Goal: Book appointment/travel/reservation

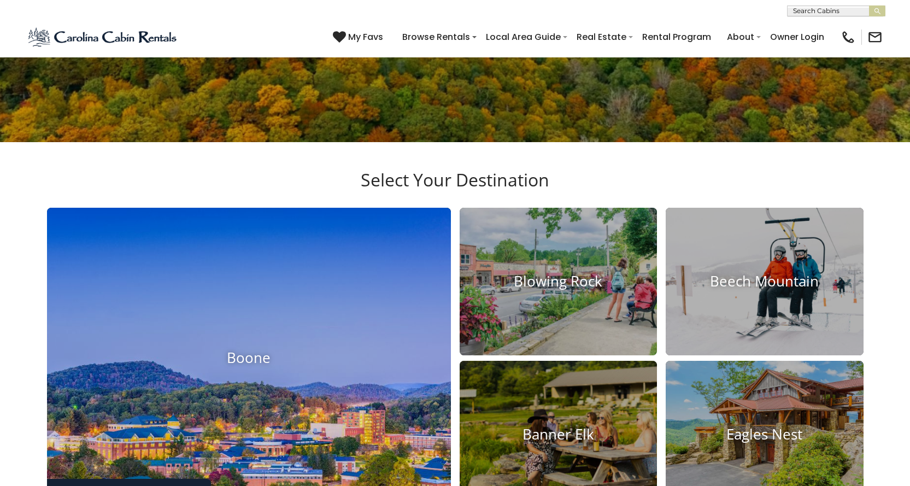
scroll to position [437, 0]
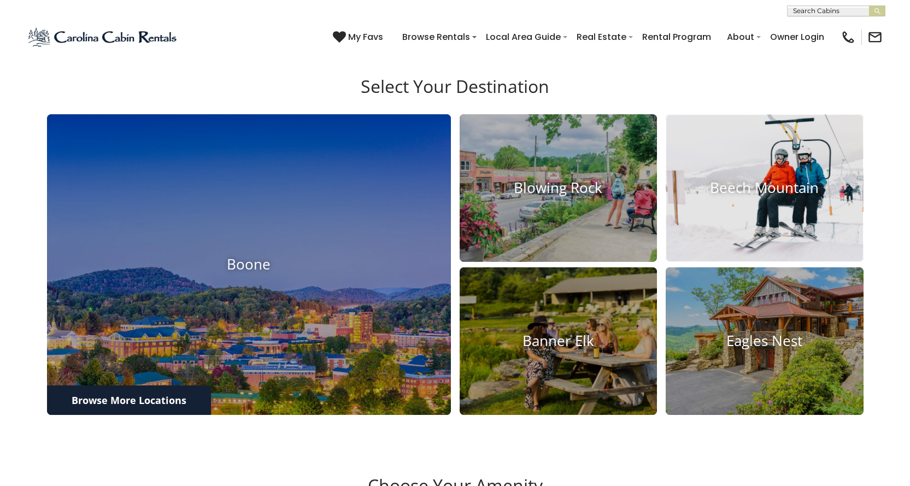
click at [733, 227] on img at bounding box center [765, 188] width 218 height 162
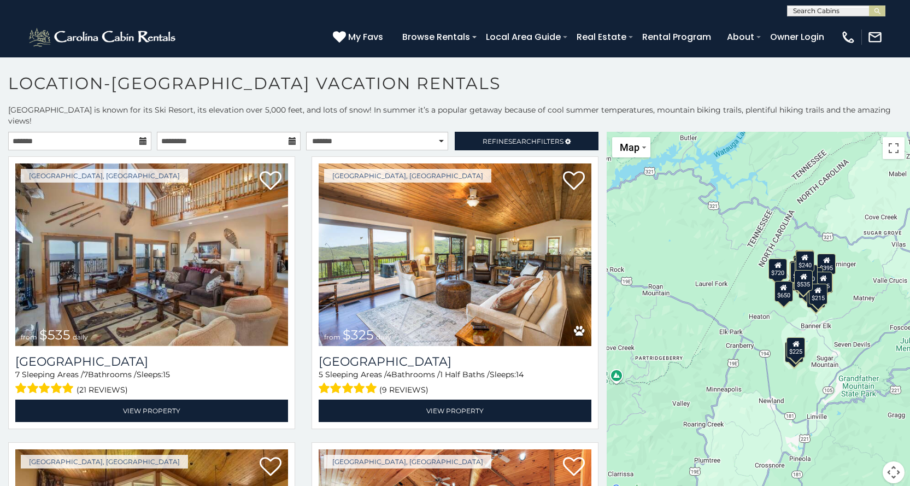
click at [142, 137] on icon at bounding box center [143, 141] width 8 height 8
click at [139, 137] on icon at bounding box center [143, 141] width 8 height 8
click at [32, 132] on input "text" at bounding box center [79, 141] width 143 height 19
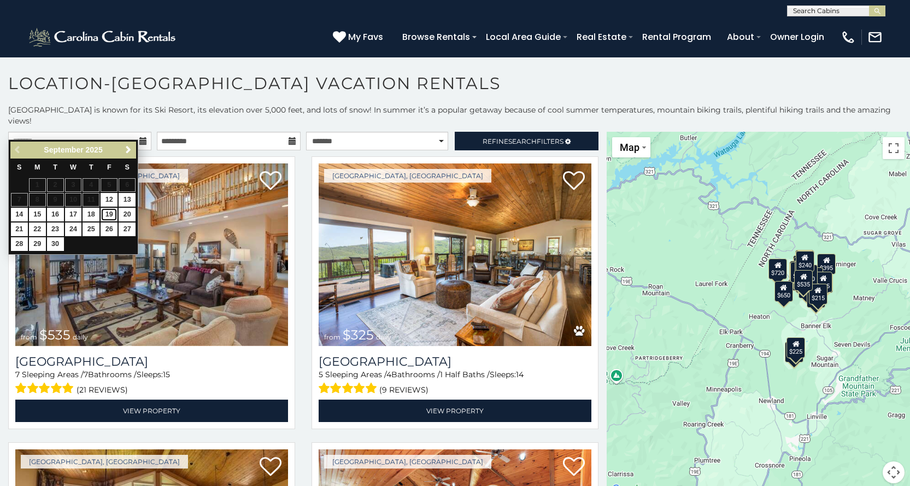
click at [109, 212] on link "19" at bounding box center [109, 215] width 17 height 14
type input "**********"
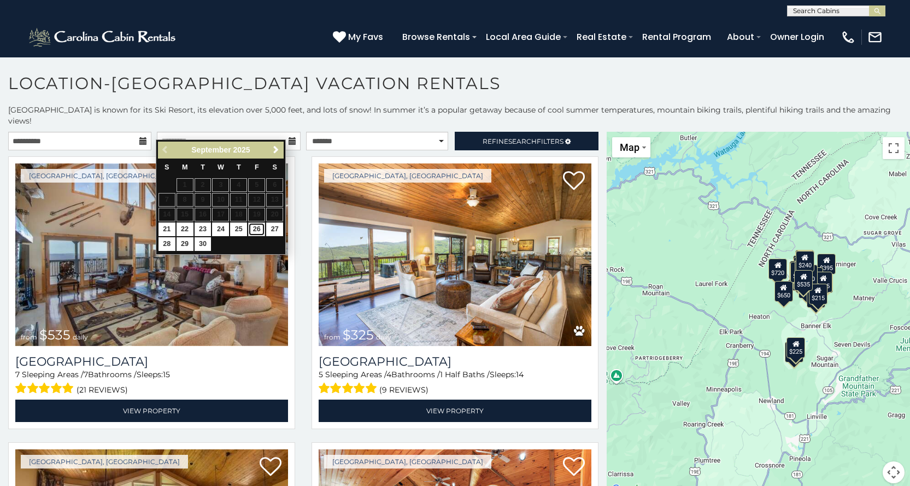
click at [255, 231] on link "26" at bounding box center [256, 230] width 17 height 14
type input "**********"
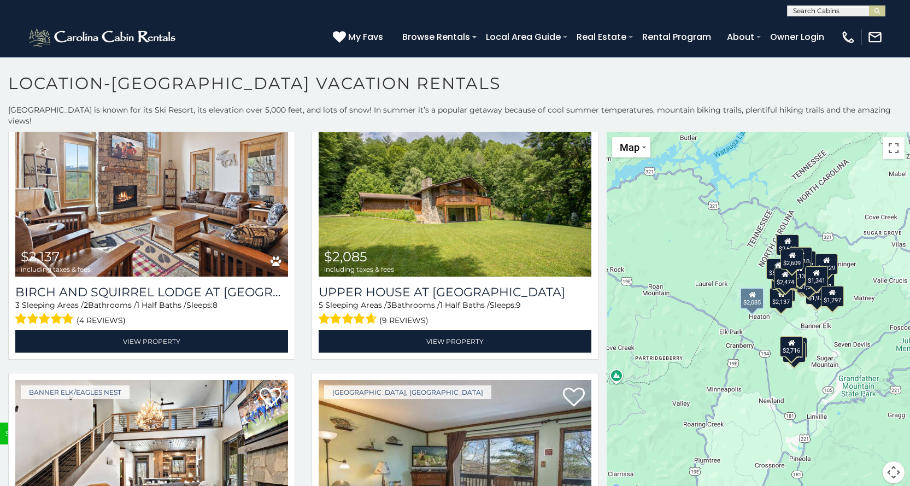
scroll to position [3772, 0]
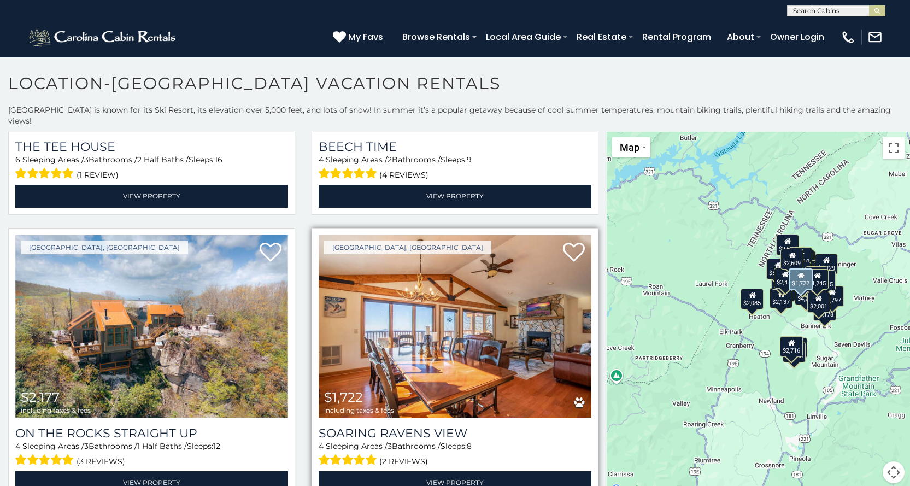
scroll to position [5347, 0]
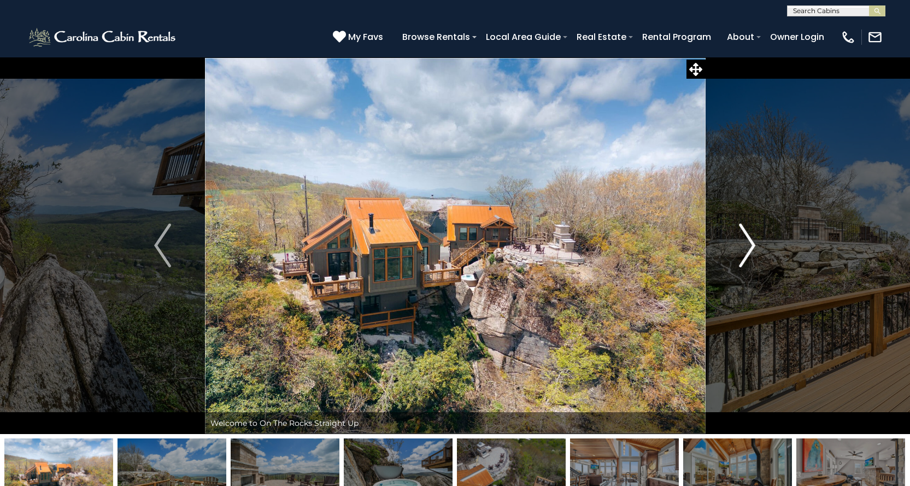
click at [739, 254] on img "Next" at bounding box center [747, 246] width 16 height 44
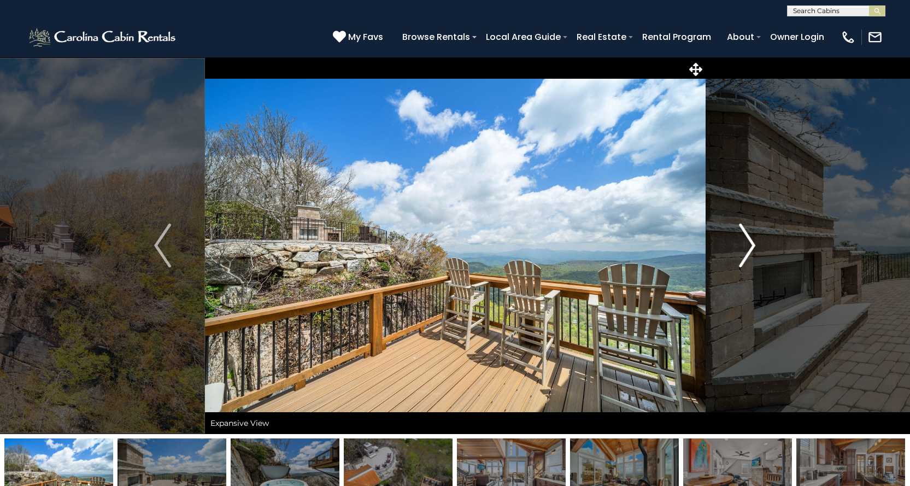
click at [748, 250] on img "Next" at bounding box center [747, 246] width 16 height 44
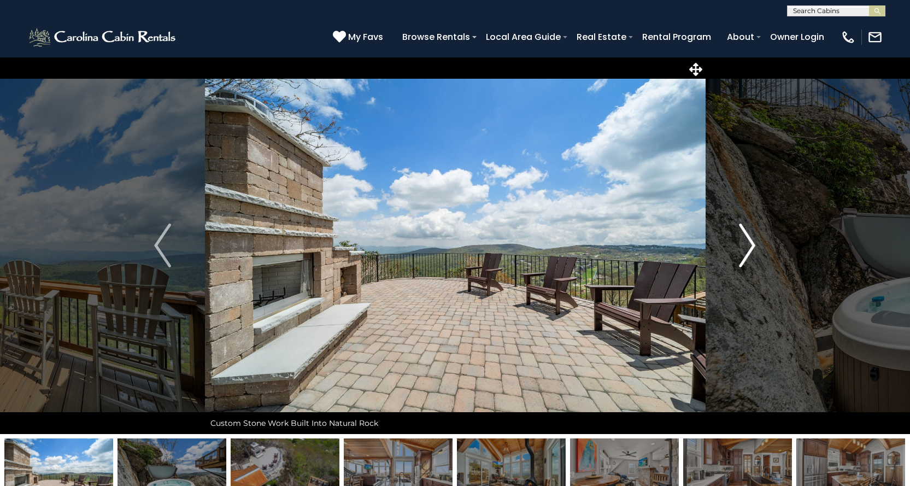
click at [748, 250] on img "Next" at bounding box center [747, 246] width 16 height 44
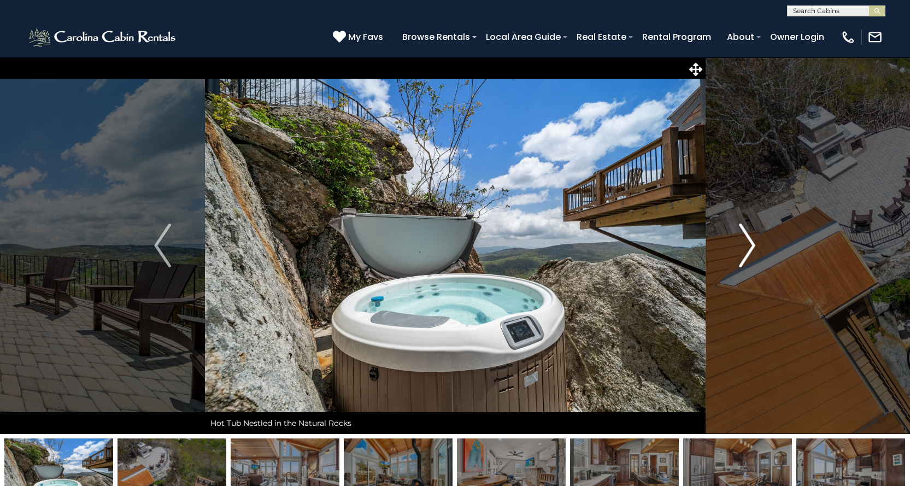
click at [748, 250] on img "Next" at bounding box center [747, 246] width 16 height 44
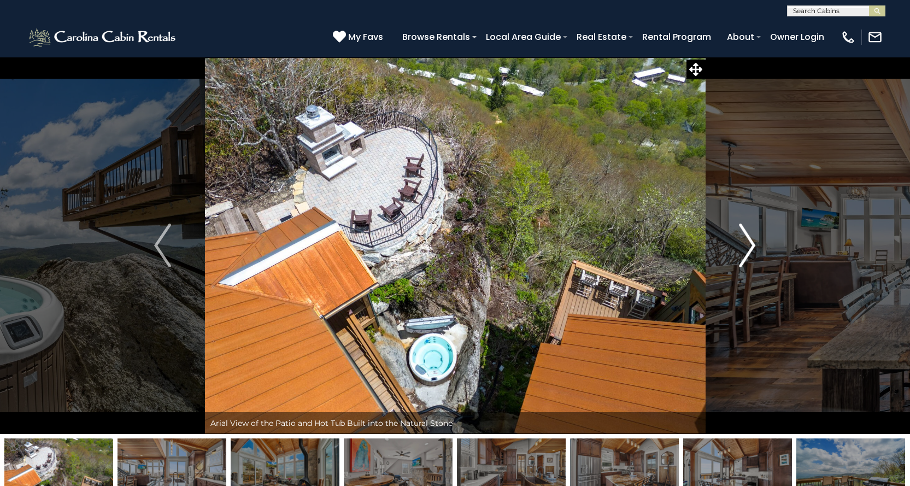
click at [748, 250] on img "Next" at bounding box center [747, 246] width 16 height 44
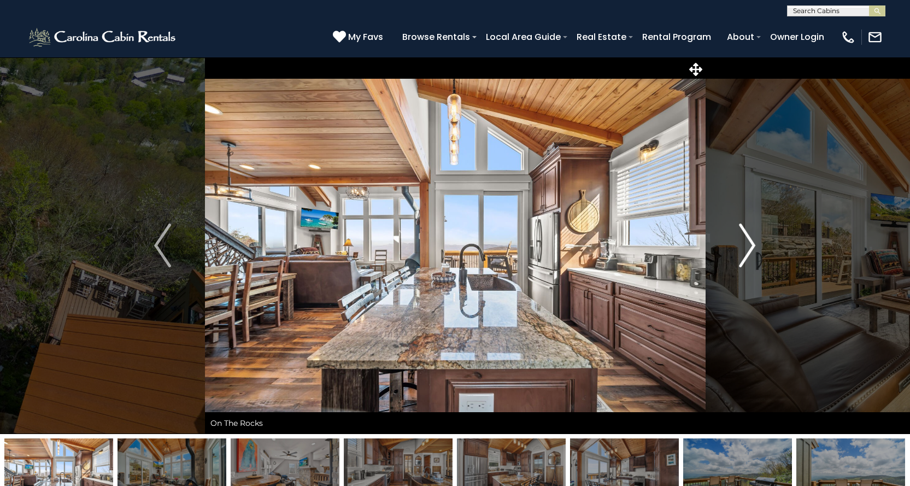
click at [748, 250] on img "Next" at bounding box center [747, 246] width 16 height 44
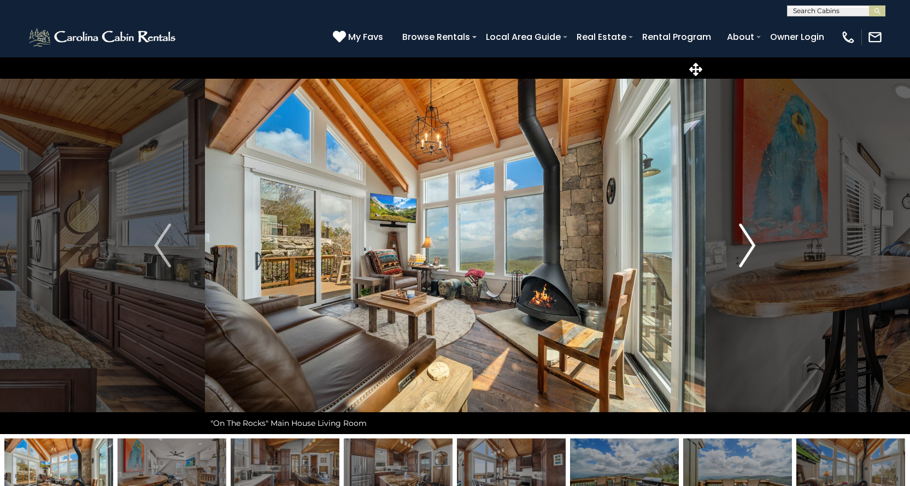
click at [748, 250] on img "Next" at bounding box center [747, 246] width 16 height 44
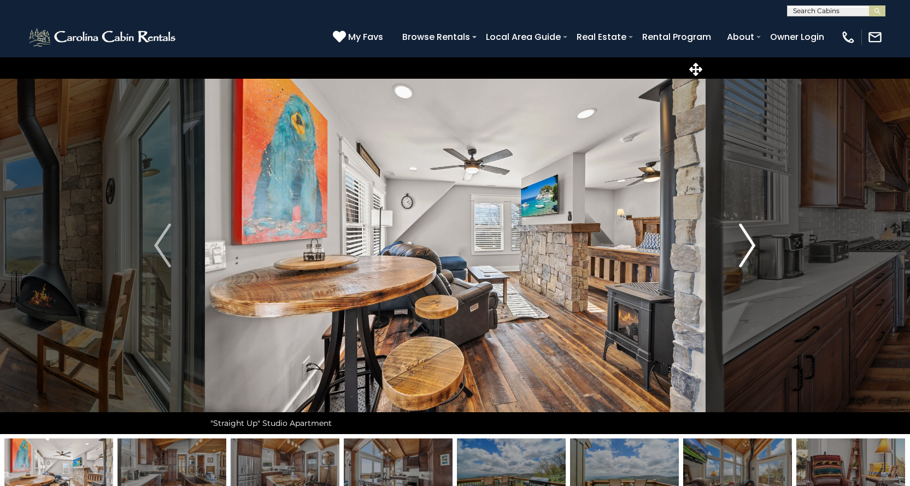
click at [748, 250] on img "Next" at bounding box center [747, 246] width 16 height 44
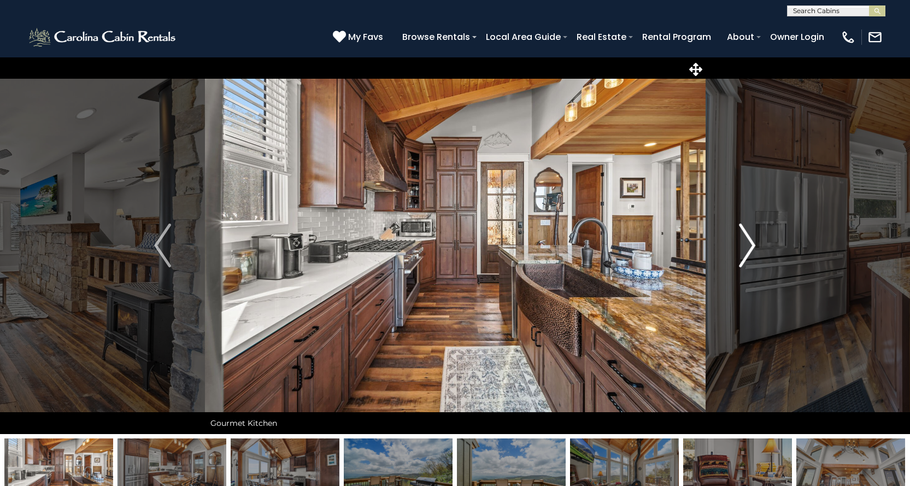
click at [748, 250] on img "Next" at bounding box center [747, 246] width 16 height 44
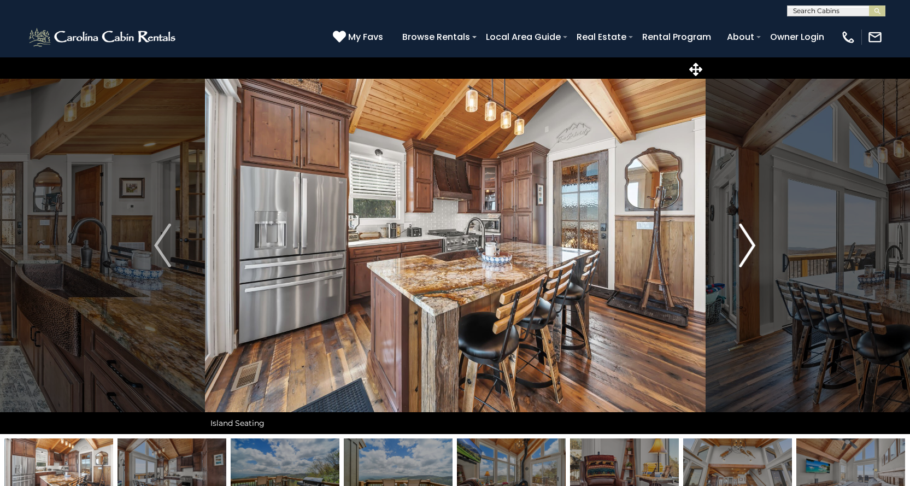
click at [748, 250] on img "Next" at bounding box center [747, 246] width 16 height 44
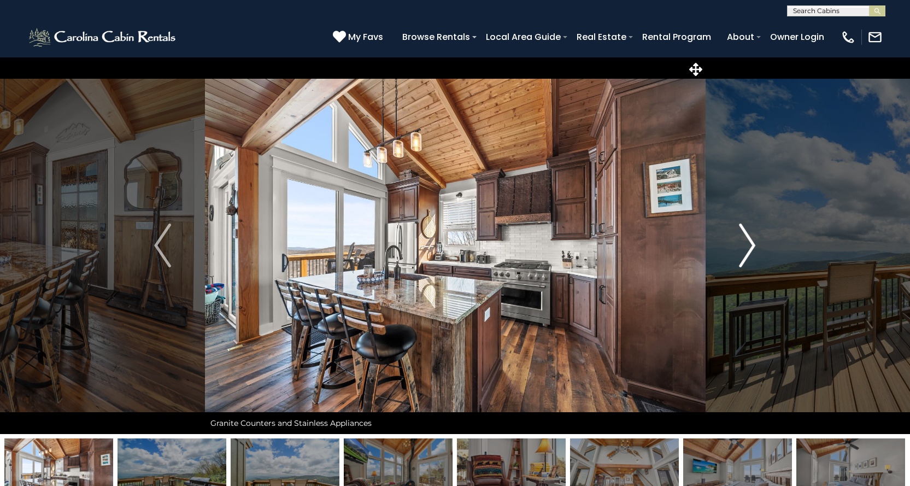
click at [748, 250] on img "Next" at bounding box center [747, 246] width 16 height 44
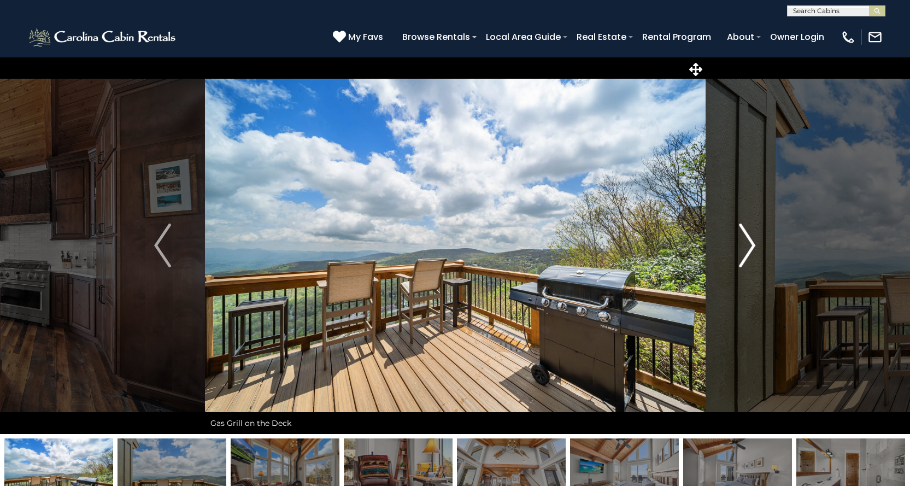
click at [748, 250] on img "Next" at bounding box center [747, 246] width 16 height 44
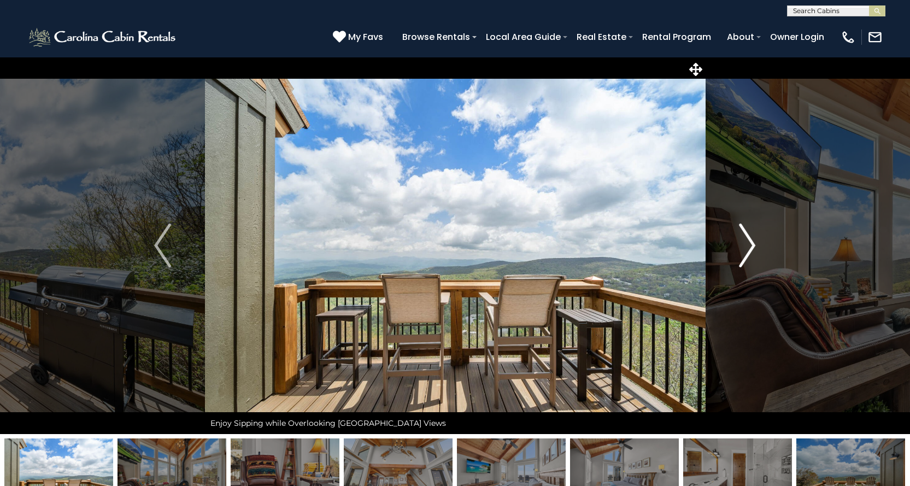
click at [748, 250] on img "Next" at bounding box center [747, 246] width 16 height 44
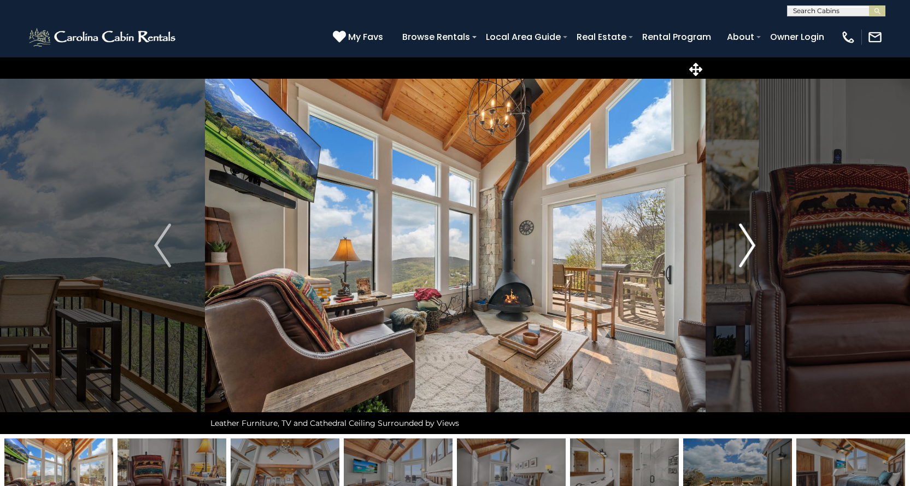
click at [748, 250] on img "Next" at bounding box center [747, 246] width 16 height 44
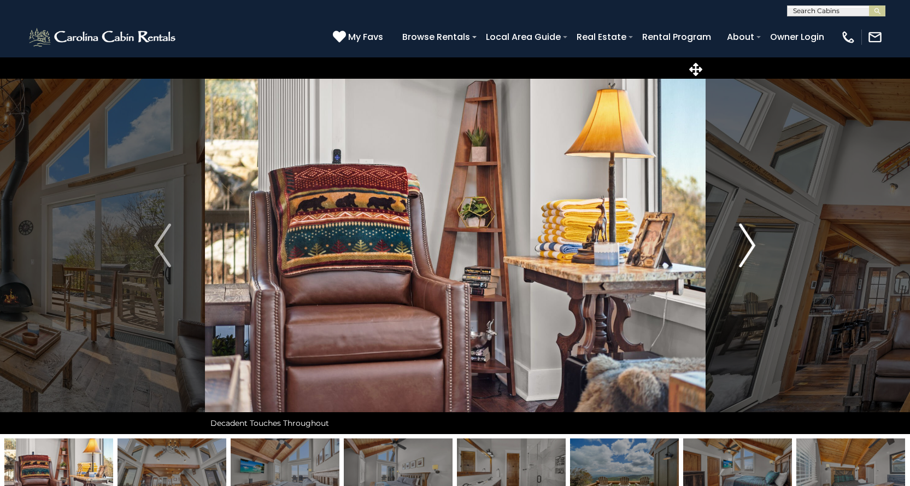
click at [748, 250] on img "Next" at bounding box center [747, 246] width 16 height 44
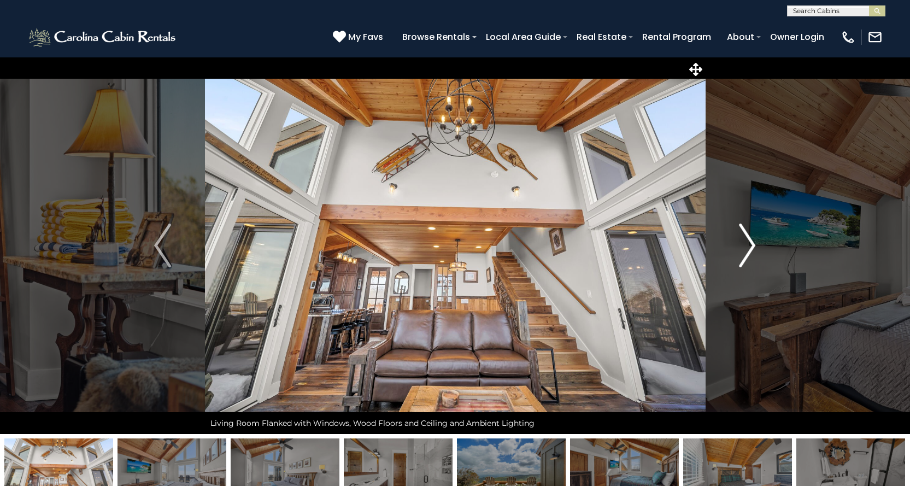
click at [748, 250] on img "Next" at bounding box center [747, 246] width 16 height 44
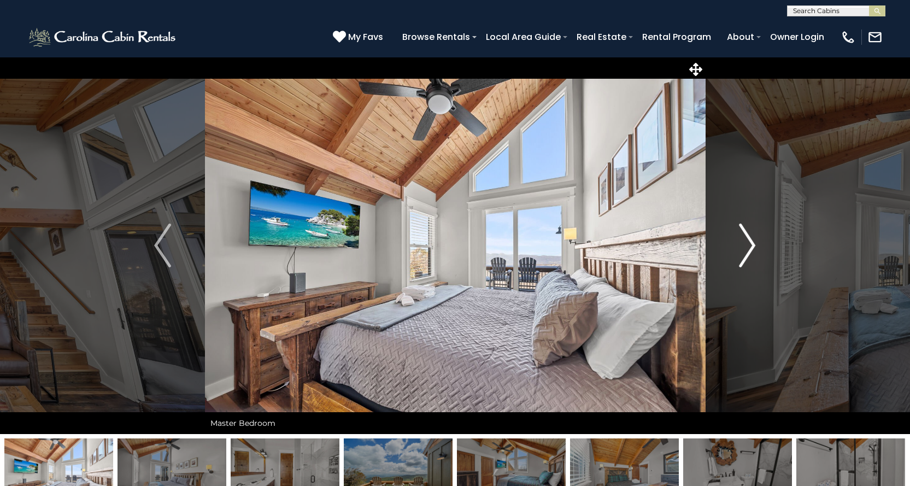
click at [748, 250] on img "Next" at bounding box center [747, 246] width 16 height 44
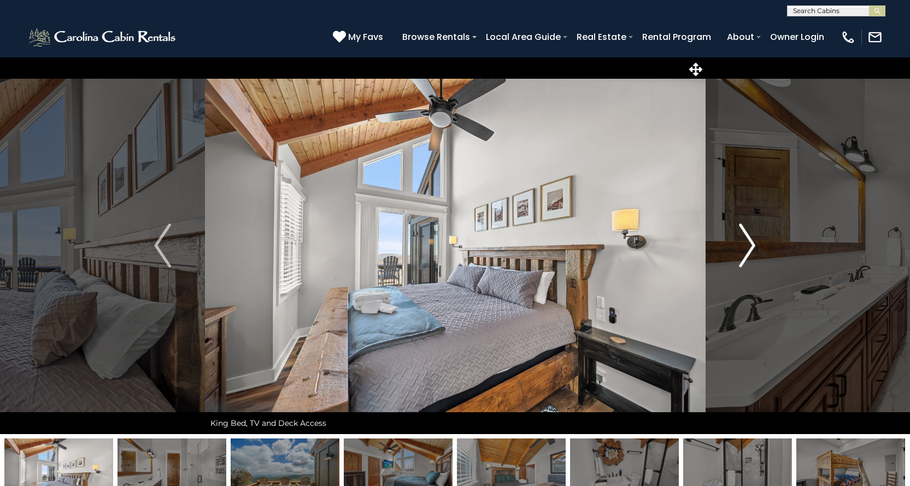
click at [748, 250] on img "Next" at bounding box center [747, 246] width 16 height 44
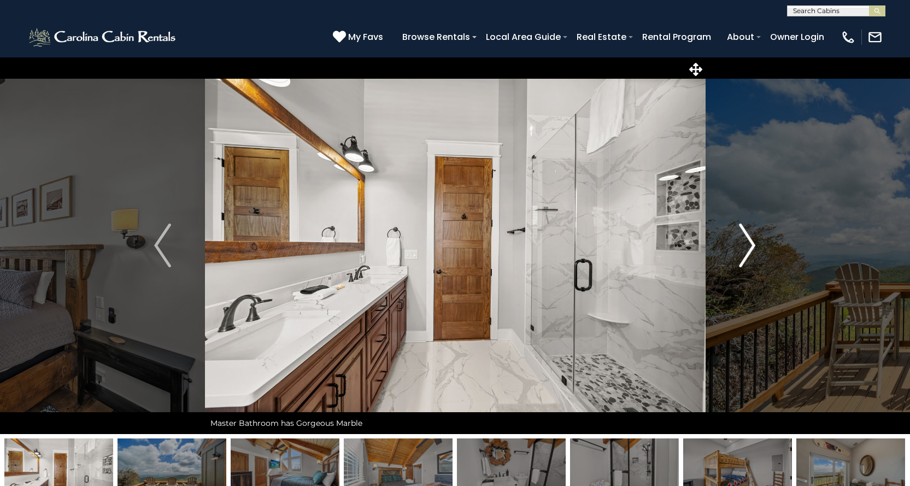
click at [748, 250] on img "Next" at bounding box center [747, 246] width 16 height 44
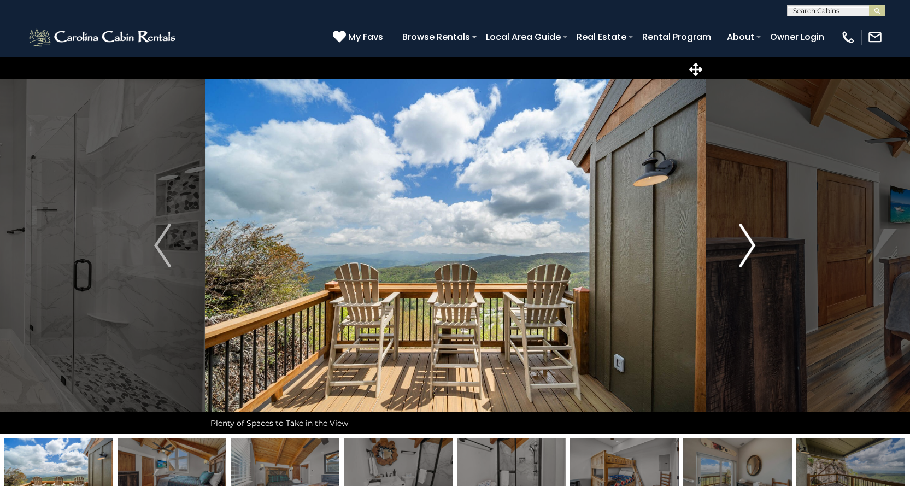
click at [748, 250] on img "Next" at bounding box center [747, 246] width 16 height 44
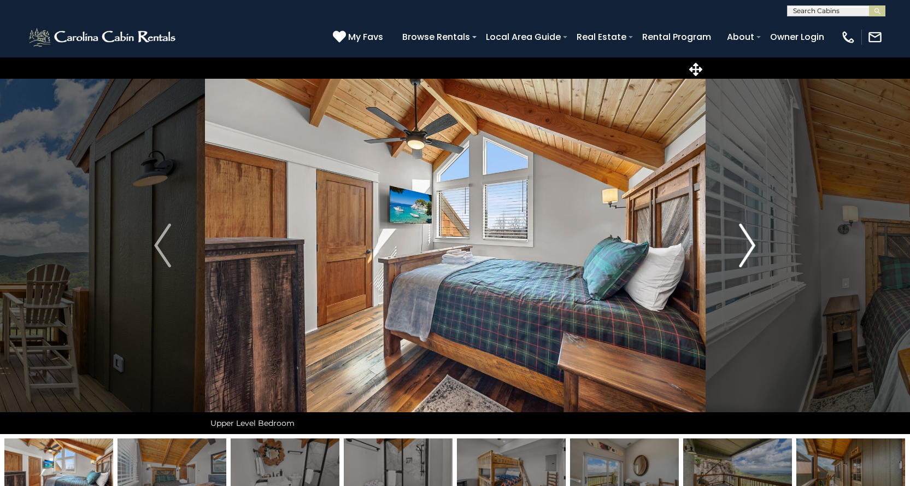
click at [748, 250] on img "Next" at bounding box center [747, 246] width 16 height 44
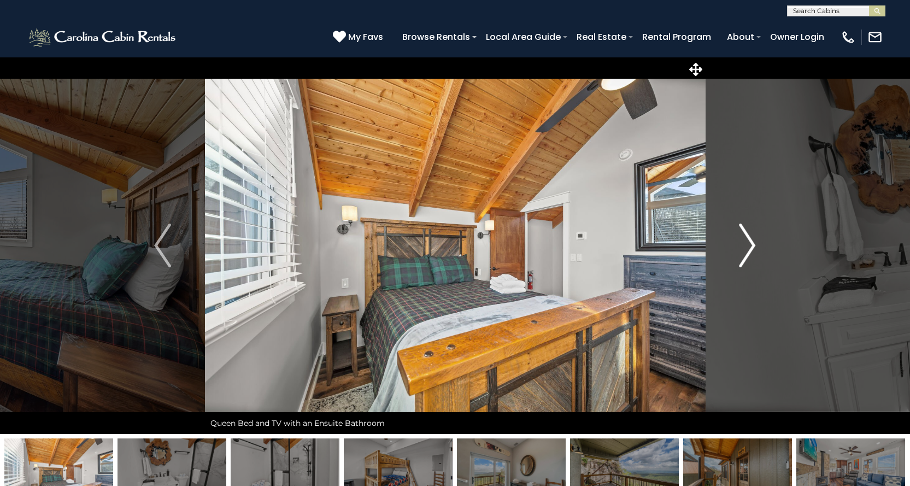
click at [748, 250] on img "Next" at bounding box center [747, 246] width 16 height 44
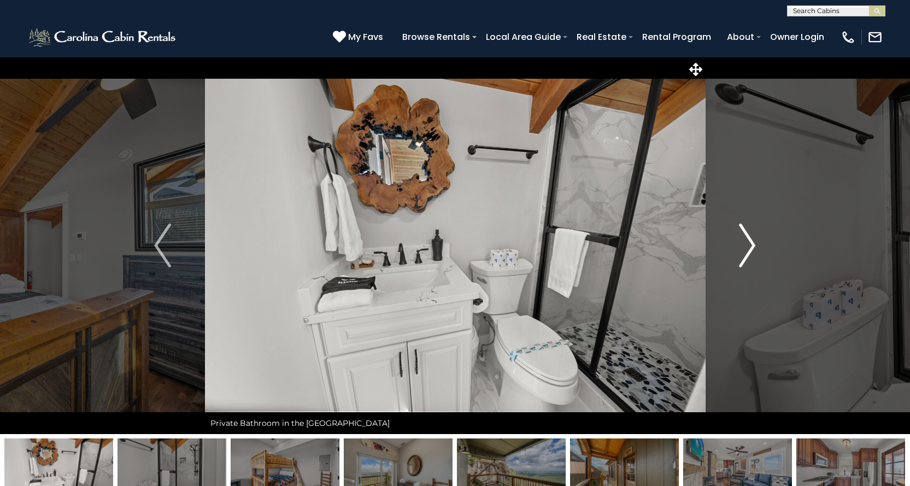
click at [748, 250] on img "Next" at bounding box center [747, 246] width 16 height 44
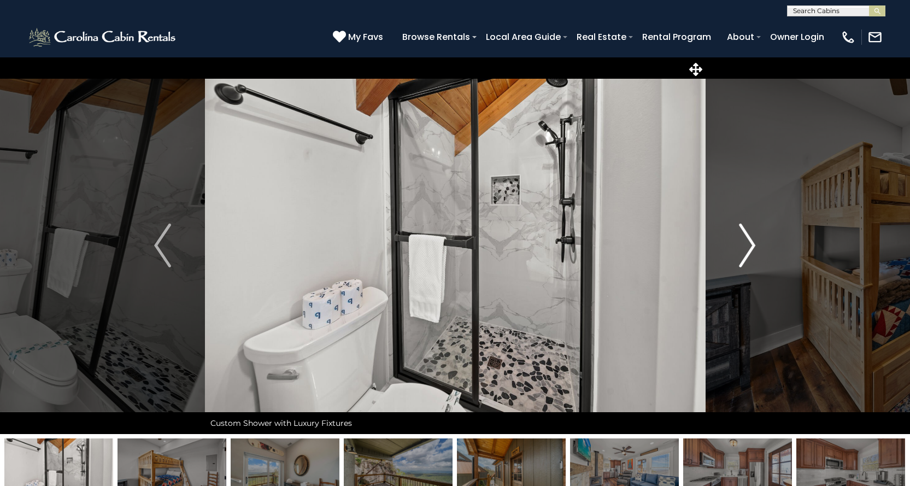
click at [748, 250] on img "Next" at bounding box center [747, 246] width 16 height 44
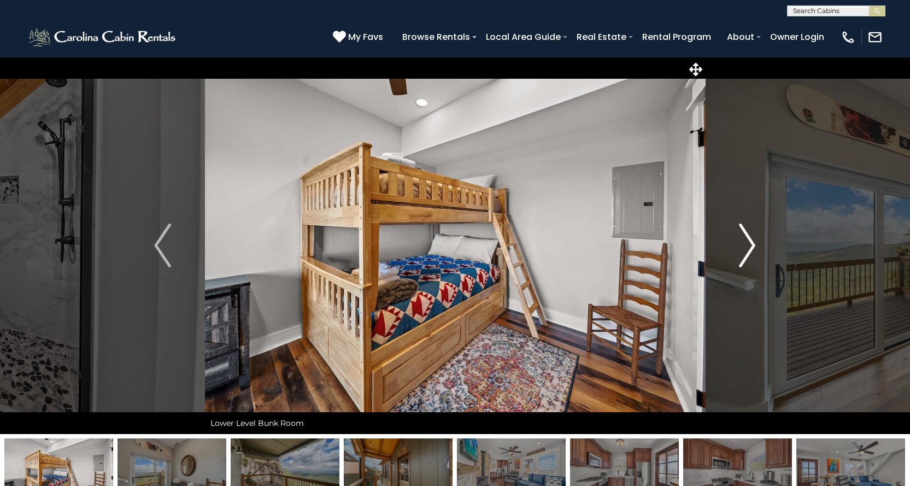
click at [747, 247] on img "Next" at bounding box center [747, 246] width 16 height 44
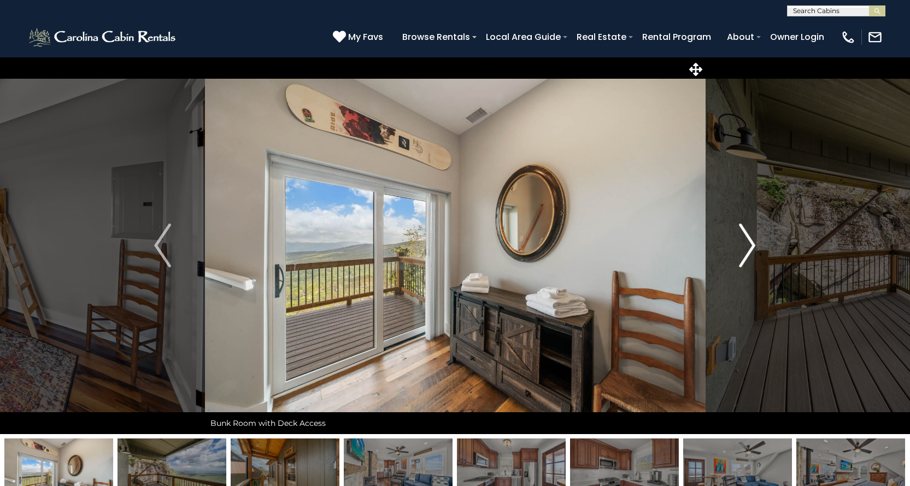
click at [747, 247] on img "Next" at bounding box center [747, 246] width 16 height 44
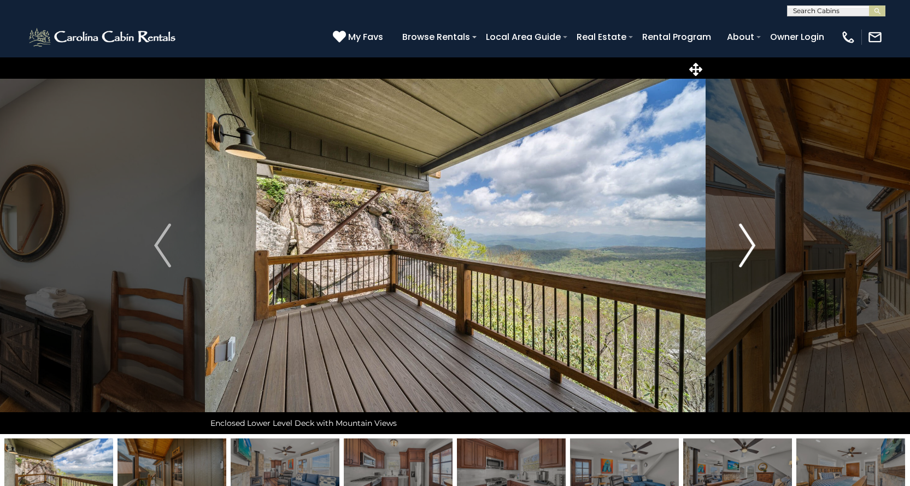
click at [747, 247] on img "Next" at bounding box center [747, 246] width 16 height 44
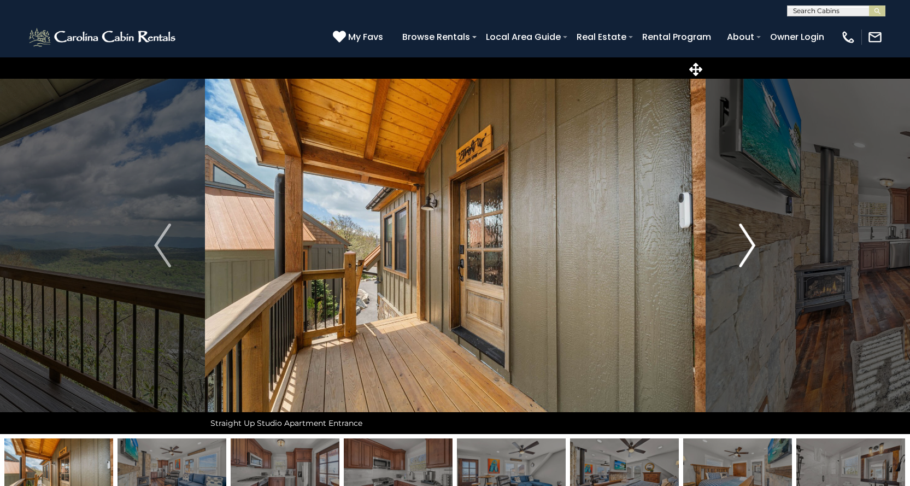
click at [747, 247] on img "Next" at bounding box center [747, 246] width 16 height 44
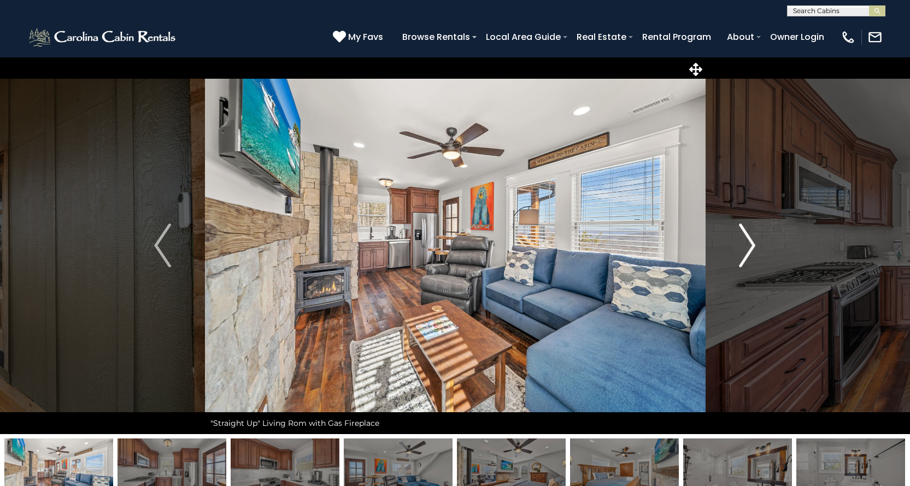
click at [747, 247] on img "Next" at bounding box center [747, 246] width 16 height 44
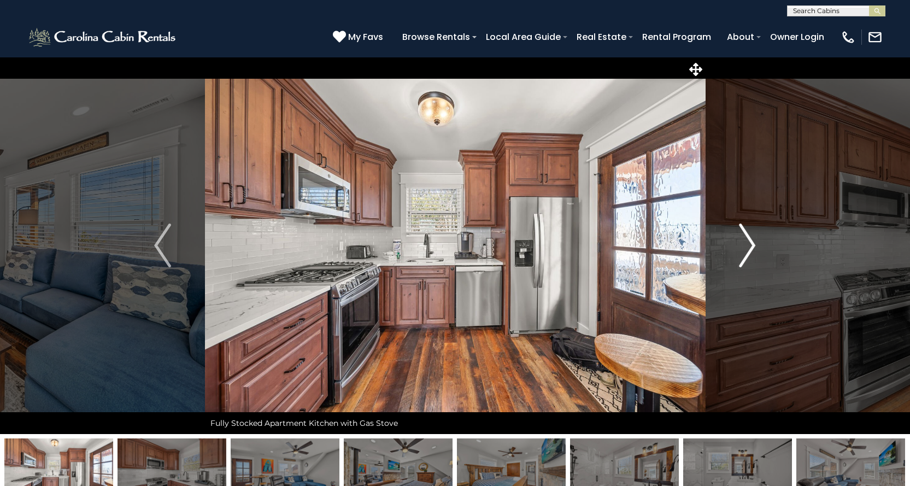
click at [747, 247] on img "Next" at bounding box center [747, 246] width 16 height 44
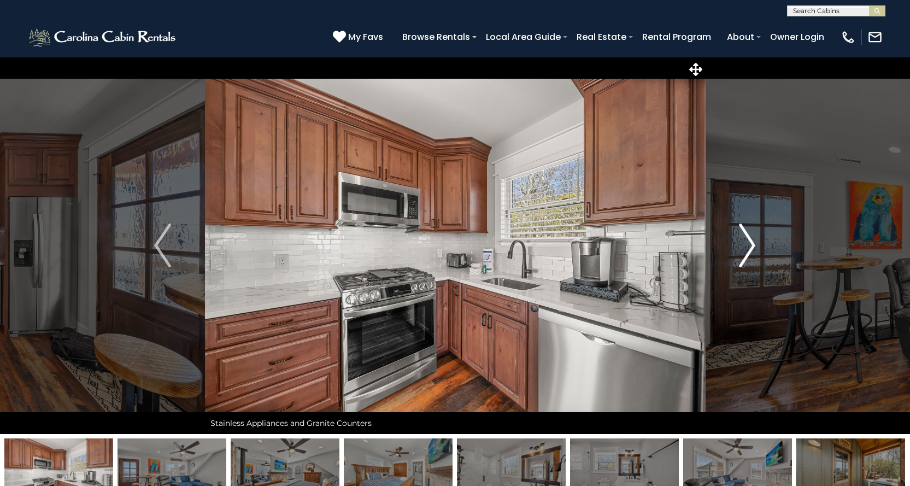
click at [747, 247] on img "Next" at bounding box center [747, 246] width 16 height 44
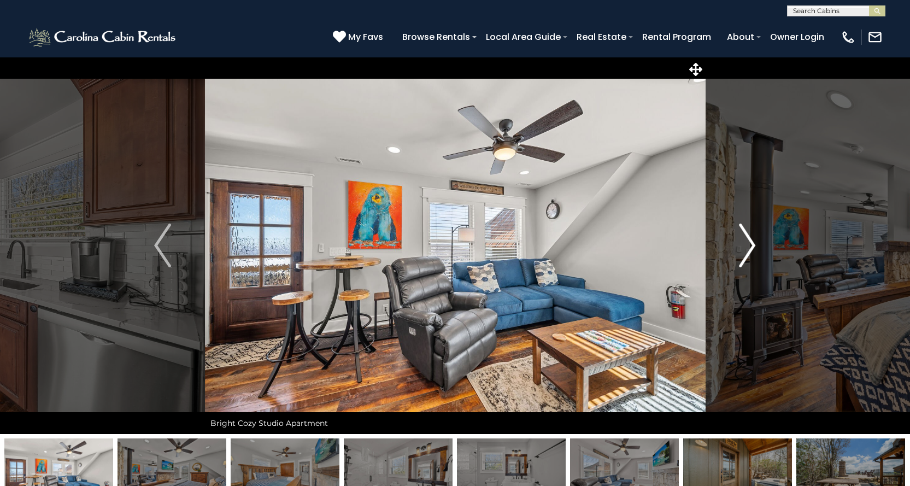
click at [747, 247] on img "Next" at bounding box center [747, 246] width 16 height 44
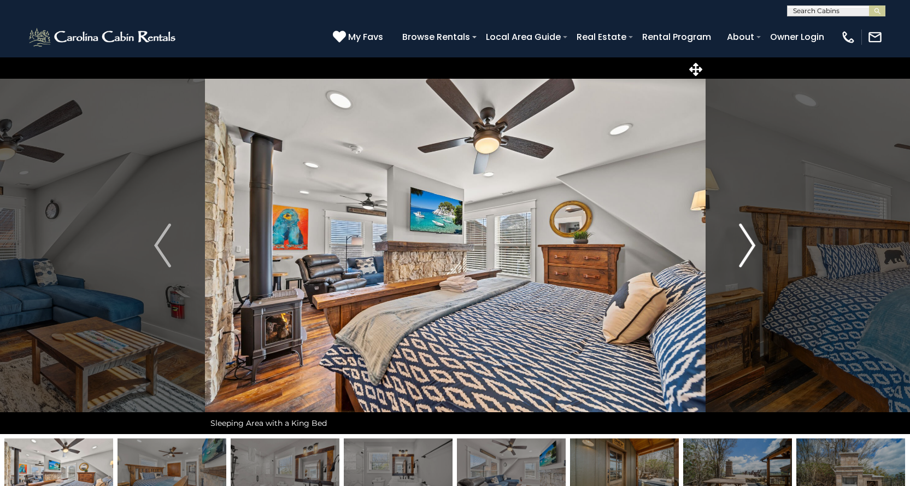
click at [747, 247] on img "Next" at bounding box center [747, 246] width 16 height 44
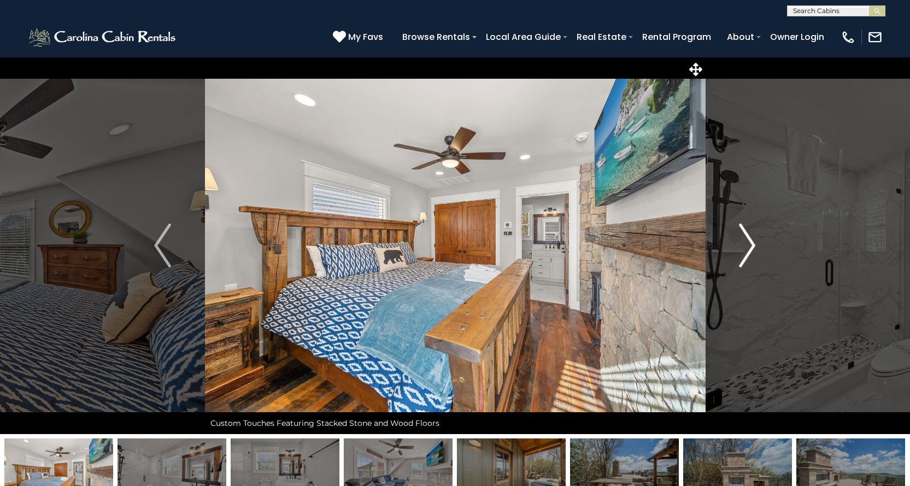
click at [747, 247] on img "Next" at bounding box center [747, 246] width 16 height 44
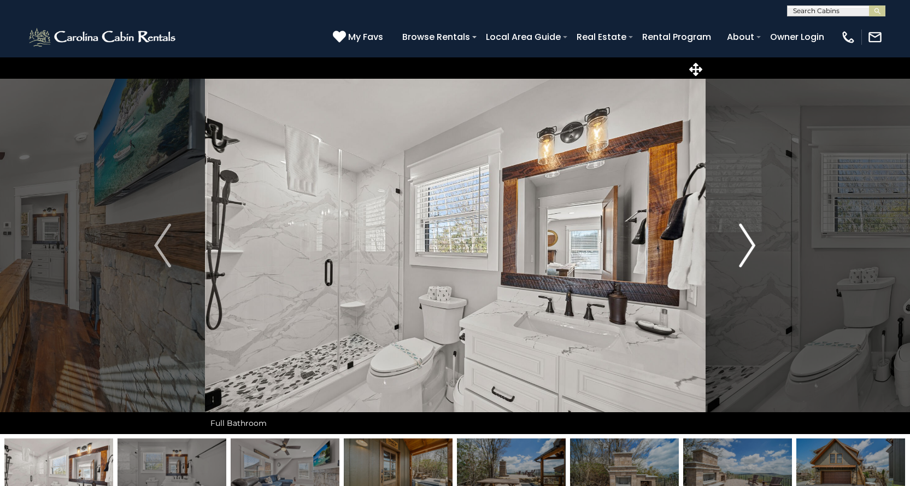
click at [747, 247] on img "Next" at bounding box center [747, 246] width 16 height 44
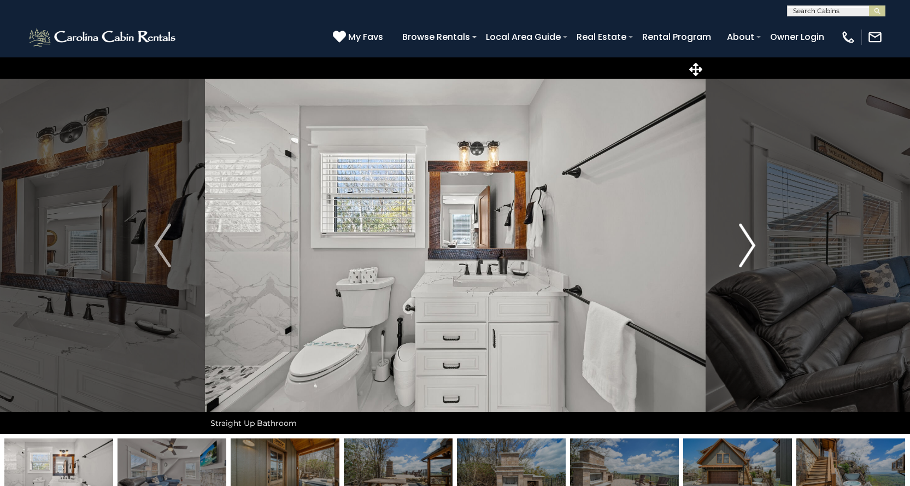
click at [747, 247] on img "Next" at bounding box center [747, 246] width 16 height 44
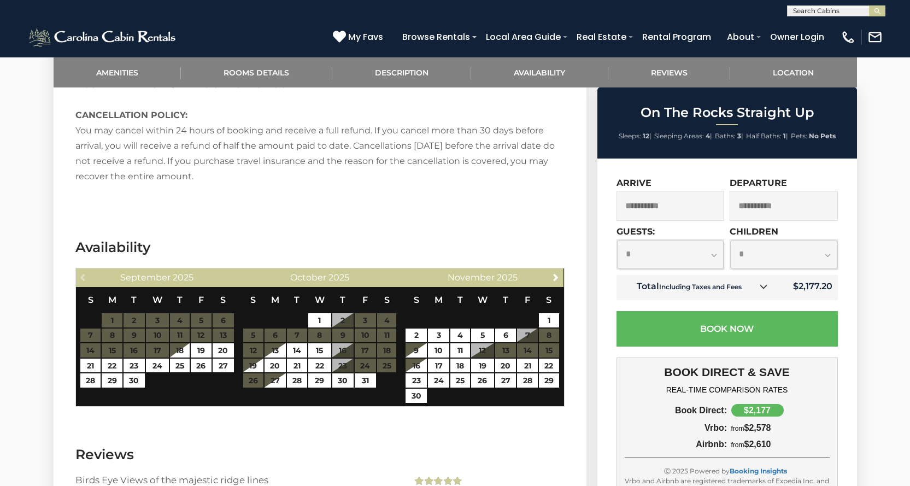
scroll to position [1914, 0]
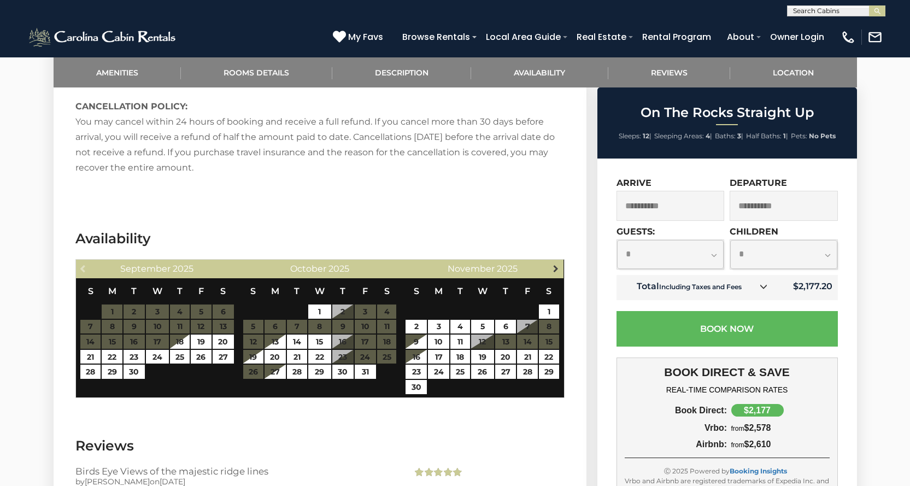
click at [559, 265] on span "Next" at bounding box center [556, 268] width 9 height 9
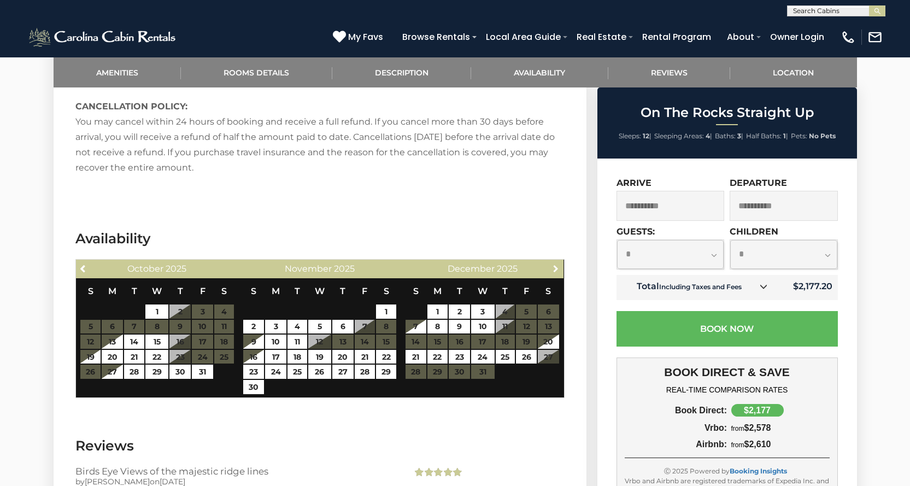
click at [559, 265] on span "Next" at bounding box center [556, 268] width 9 height 9
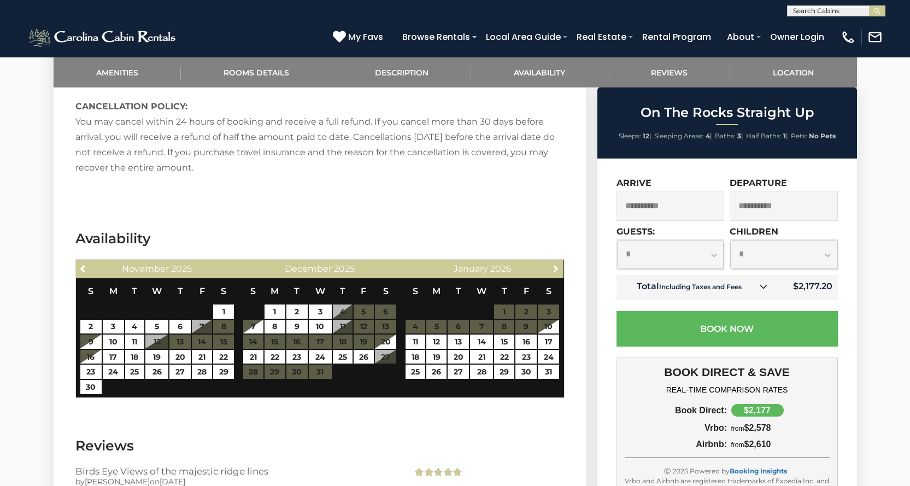
click at [559, 265] on span "Next" at bounding box center [556, 268] width 9 height 9
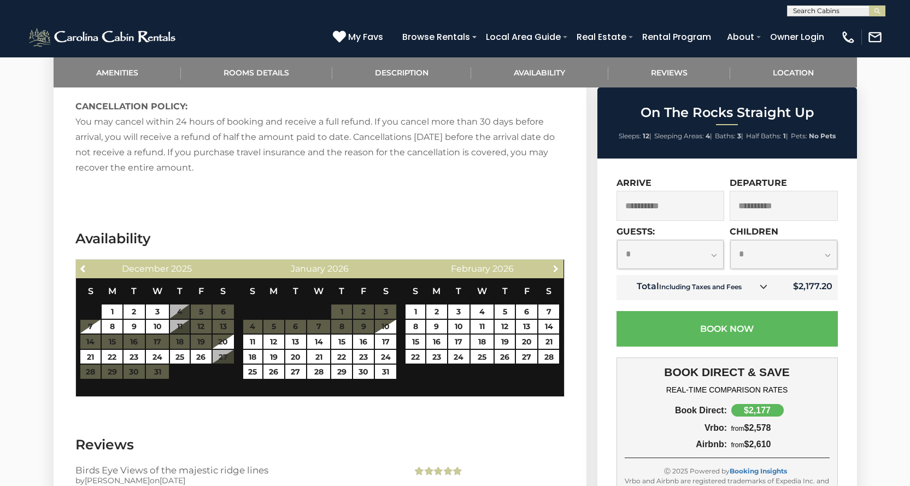
click at [559, 265] on span "Next" at bounding box center [556, 268] width 9 height 9
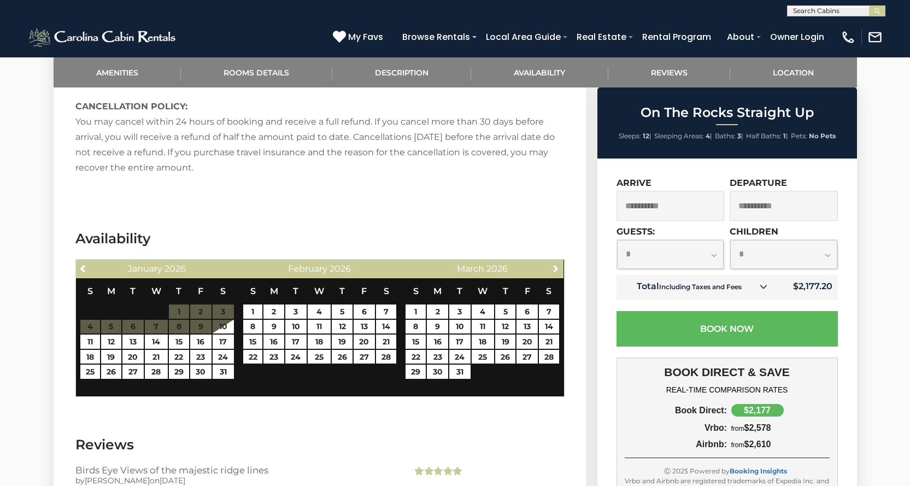
click at [559, 265] on span "Next" at bounding box center [556, 268] width 9 height 9
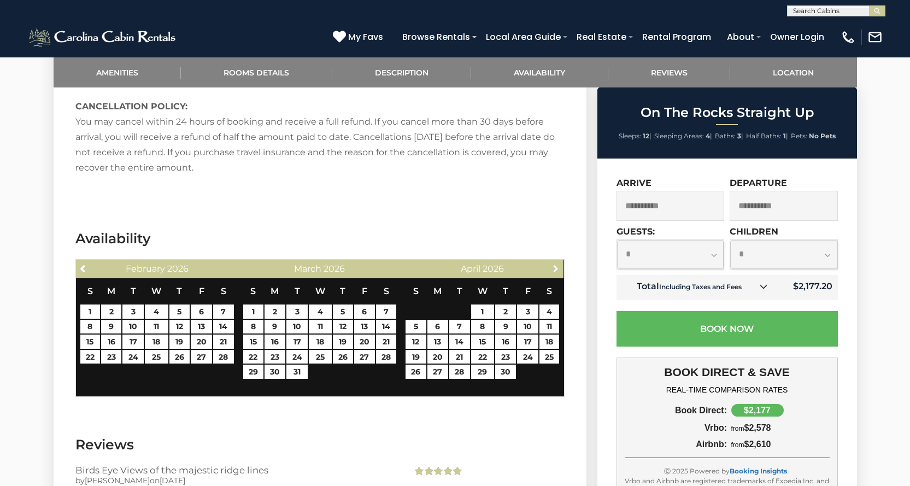
click at [559, 265] on span "Next" at bounding box center [556, 268] width 9 height 9
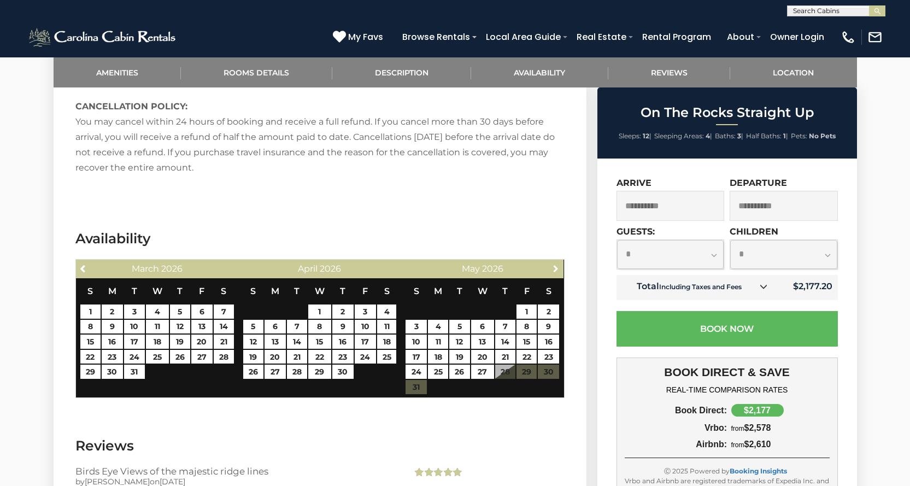
click at [559, 265] on span "Next" at bounding box center [556, 268] width 9 height 9
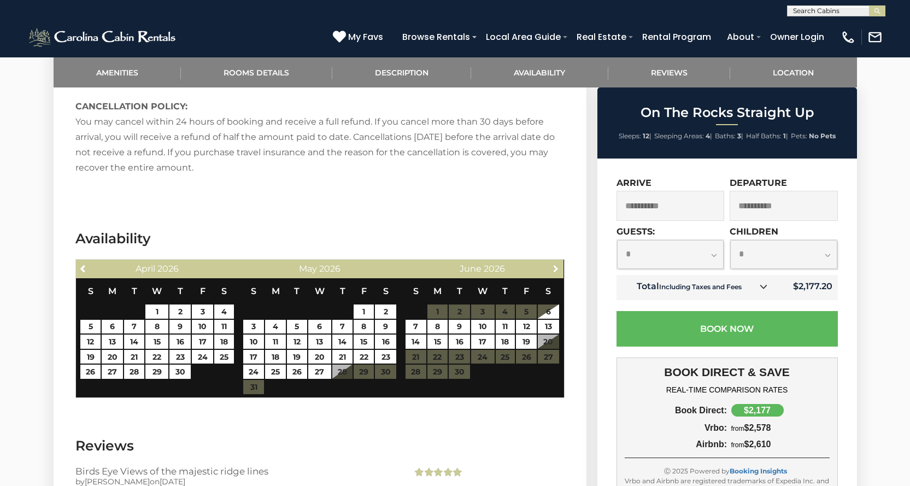
click at [559, 265] on span "Next" at bounding box center [556, 268] width 9 height 9
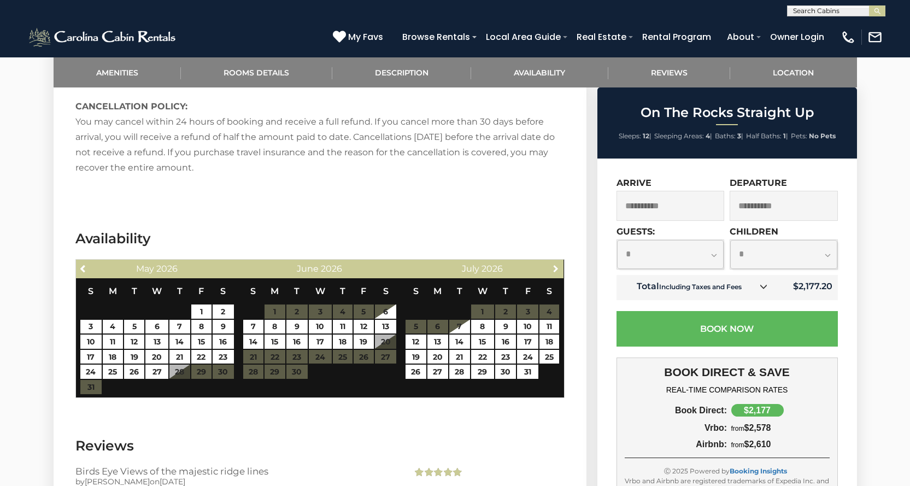
click at [559, 265] on span "Next" at bounding box center [556, 268] width 9 height 9
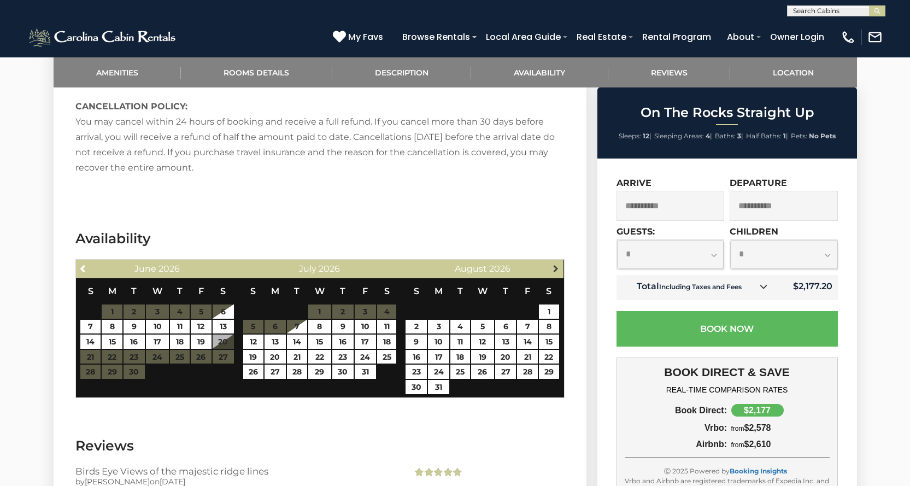
click at [559, 265] on span "Next" at bounding box center [556, 268] width 9 height 9
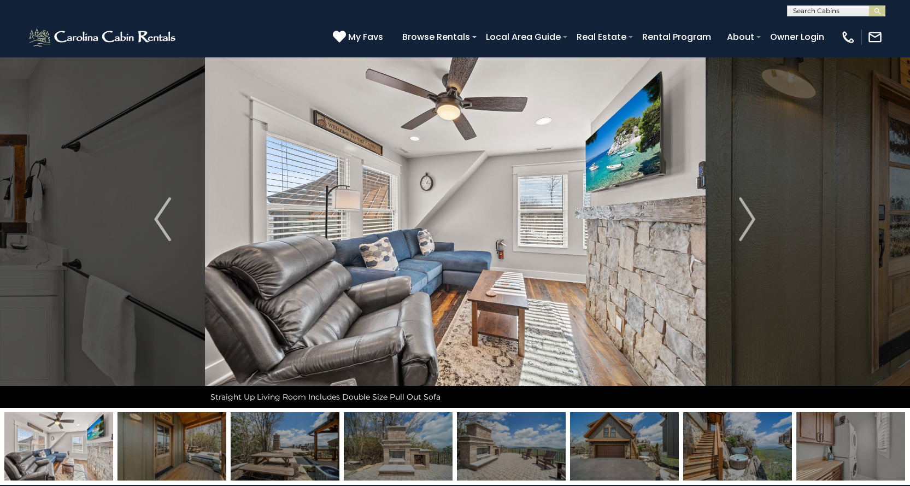
scroll to position [0, 0]
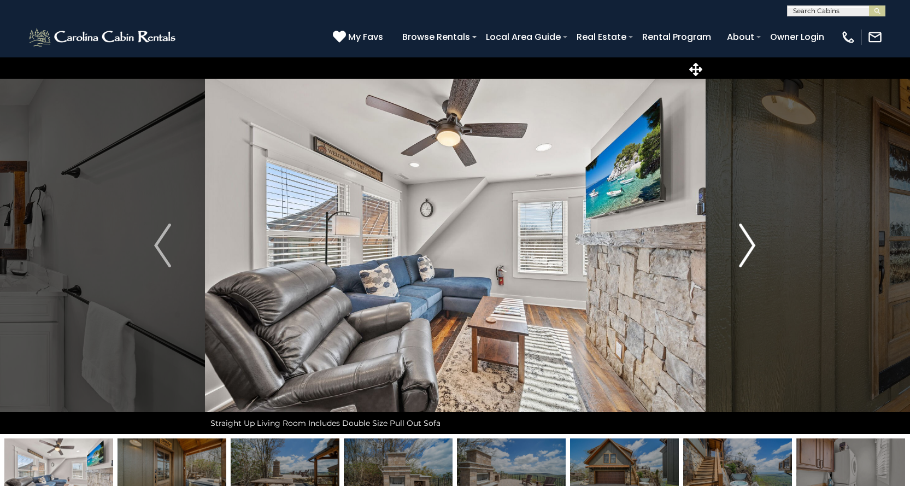
click at [751, 245] on img "Next" at bounding box center [747, 246] width 16 height 44
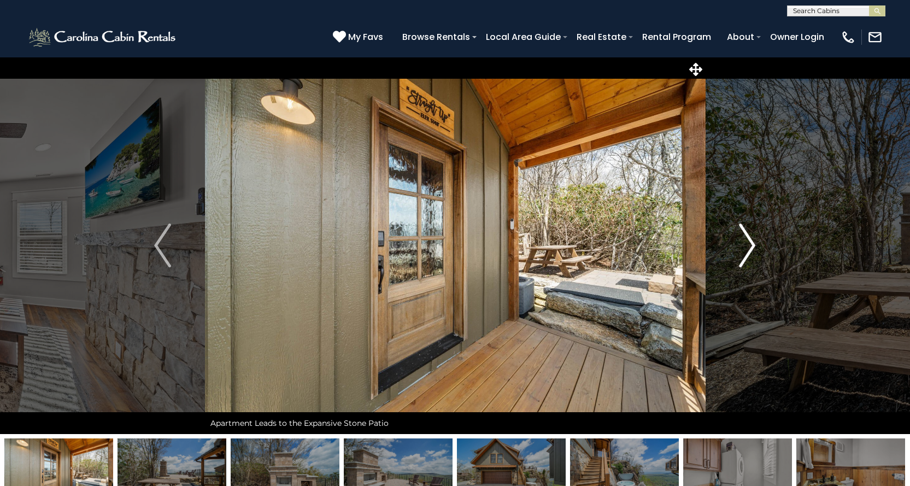
click at [751, 245] on img "Next" at bounding box center [747, 246] width 16 height 44
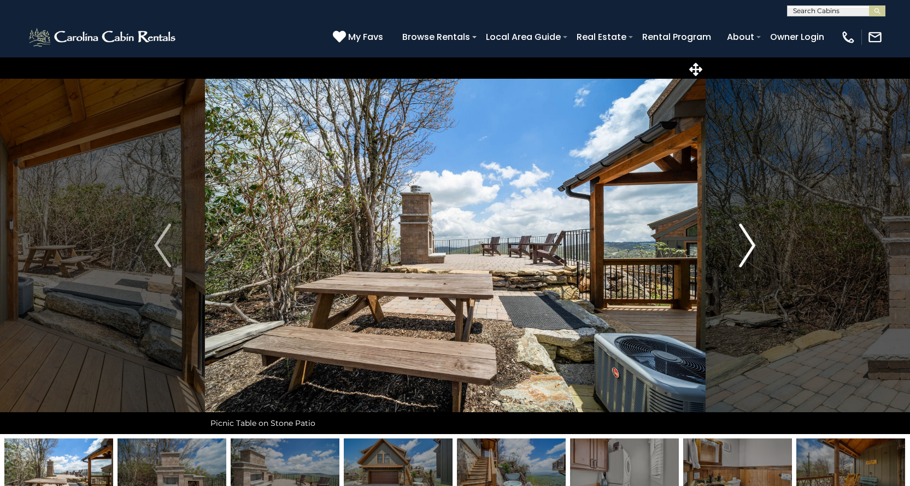
click at [751, 245] on img "Next" at bounding box center [747, 246] width 16 height 44
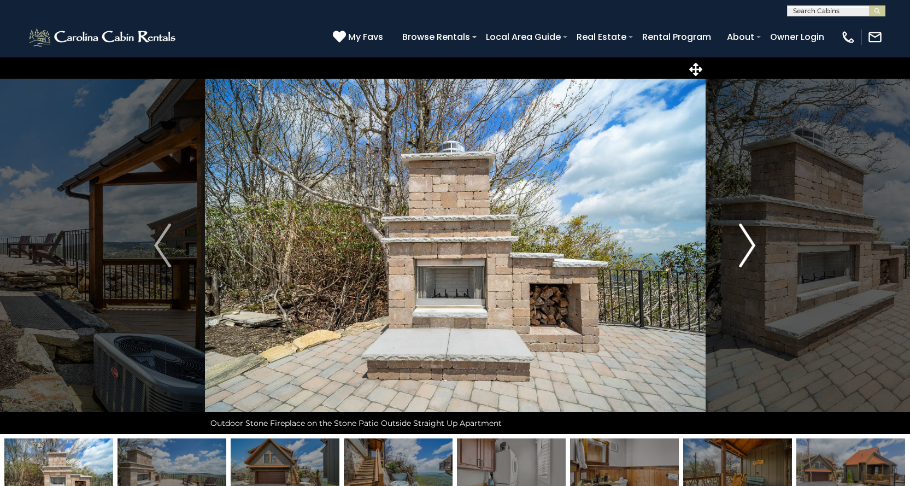
click at [751, 245] on img "Next" at bounding box center [747, 246] width 16 height 44
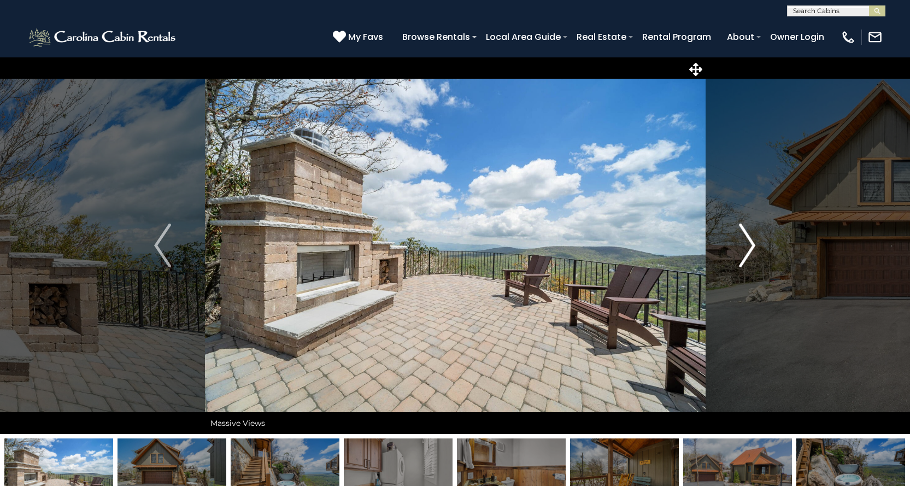
click at [752, 245] on img "Next" at bounding box center [747, 246] width 16 height 44
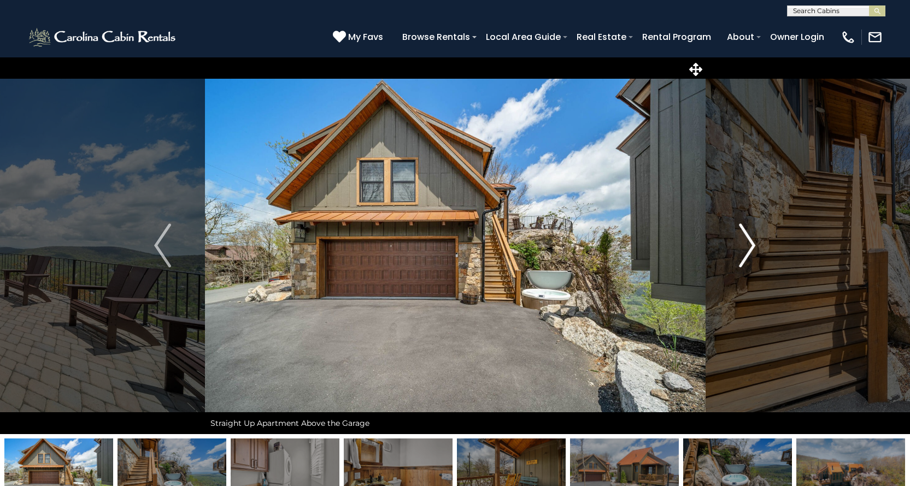
click at [750, 246] on img "Next" at bounding box center [747, 246] width 16 height 44
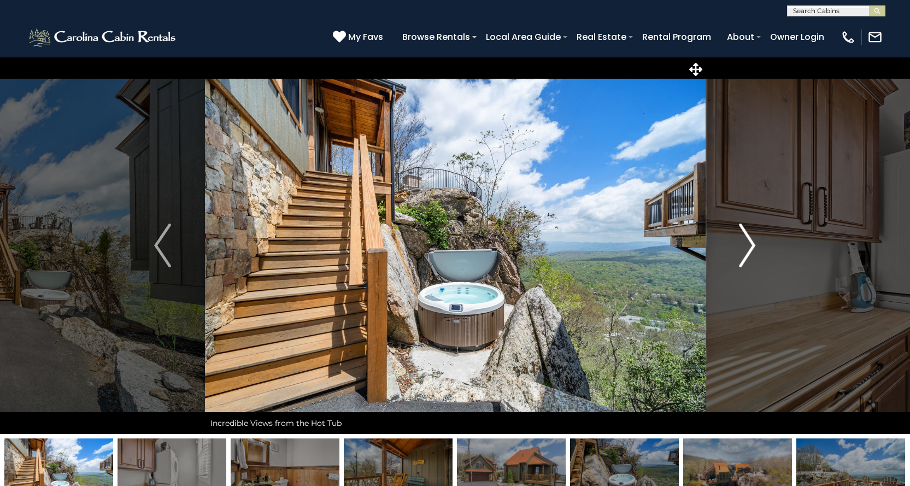
click at [750, 246] on img "Next" at bounding box center [747, 246] width 16 height 44
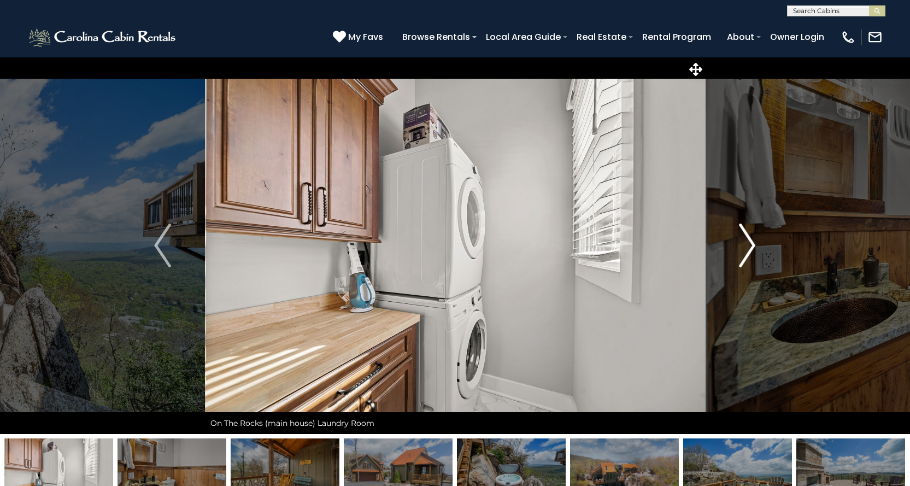
click at [750, 246] on img "Next" at bounding box center [747, 246] width 16 height 44
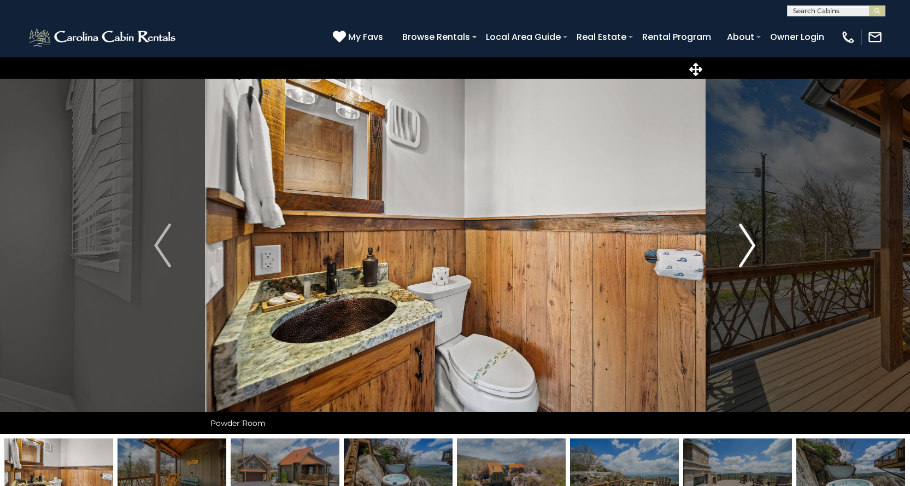
click at [750, 246] on img "Next" at bounding box center [747, 246] width 16 height 44
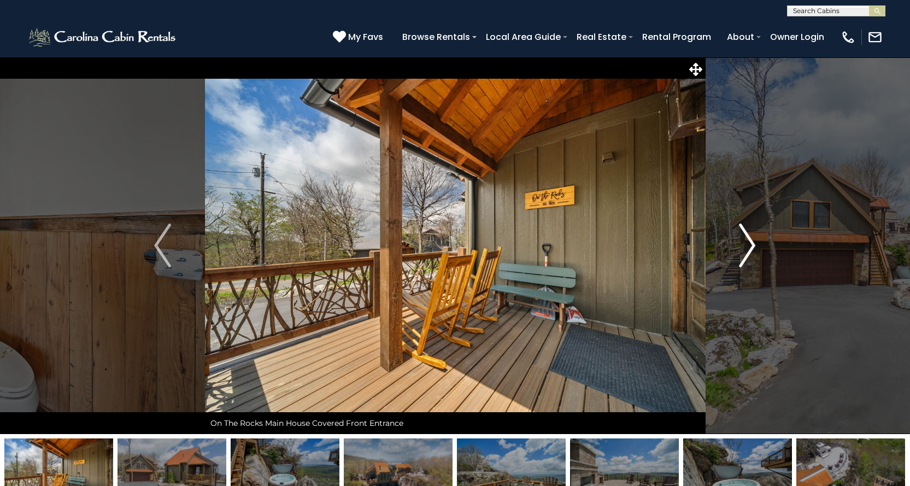
click at [750, 246] on img "Next" at bounding box center [747, 246] width 16 height 44
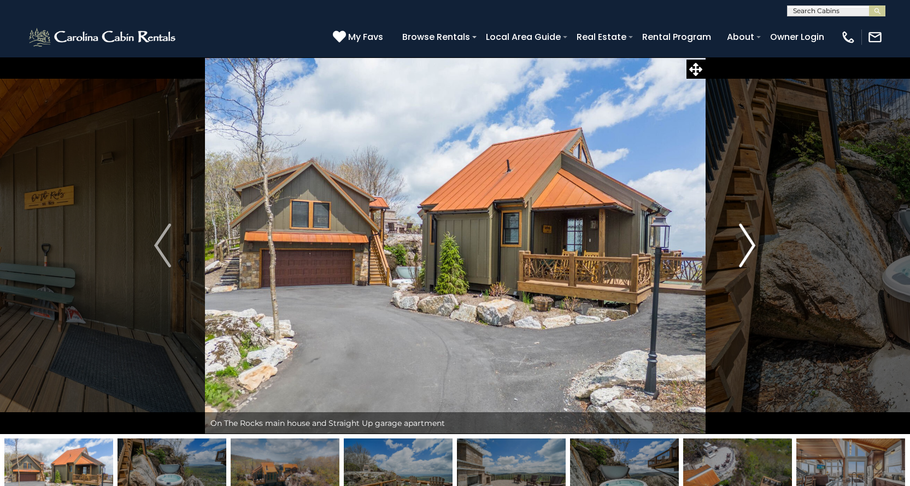
click at [748, 246] on img "Next" at bounding box center [747, 246] width 16 height 44
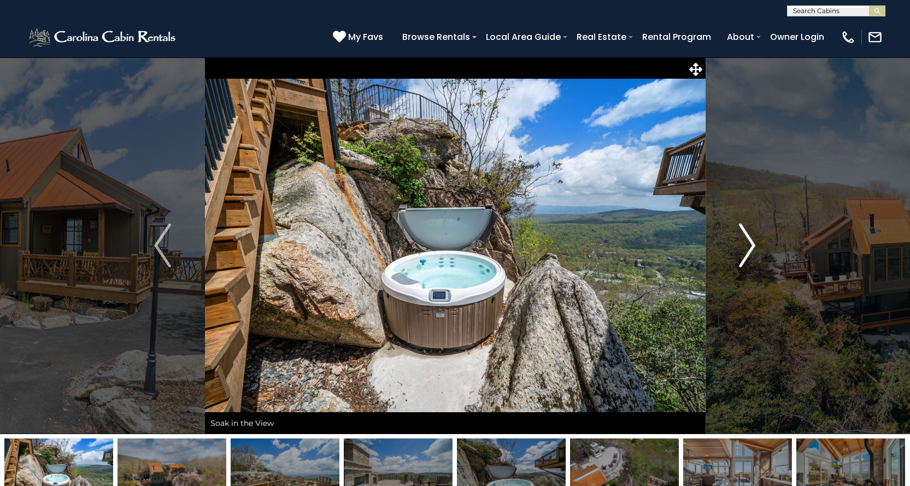
click at [748, 246] on img "Next" at bounding box center [747, 246] width 16 height 44
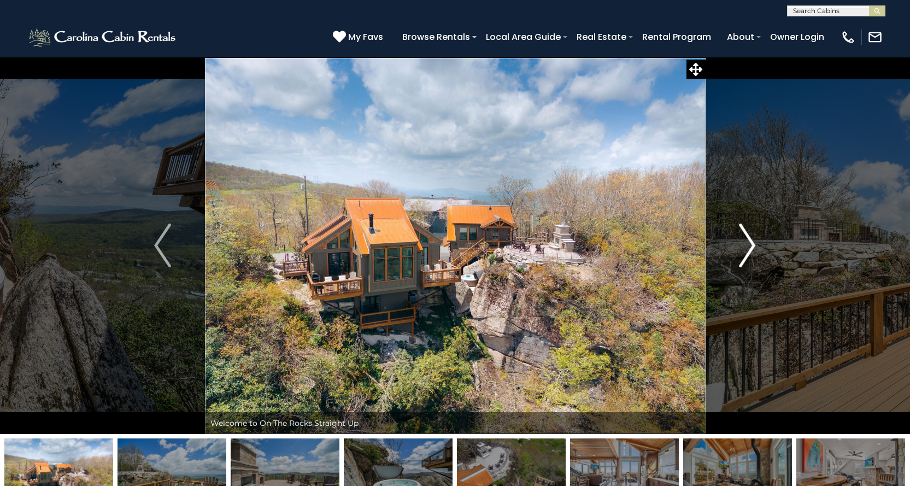
click at [748, 246] on img "Next" at bounding box center [747, 246] width 16 height 44
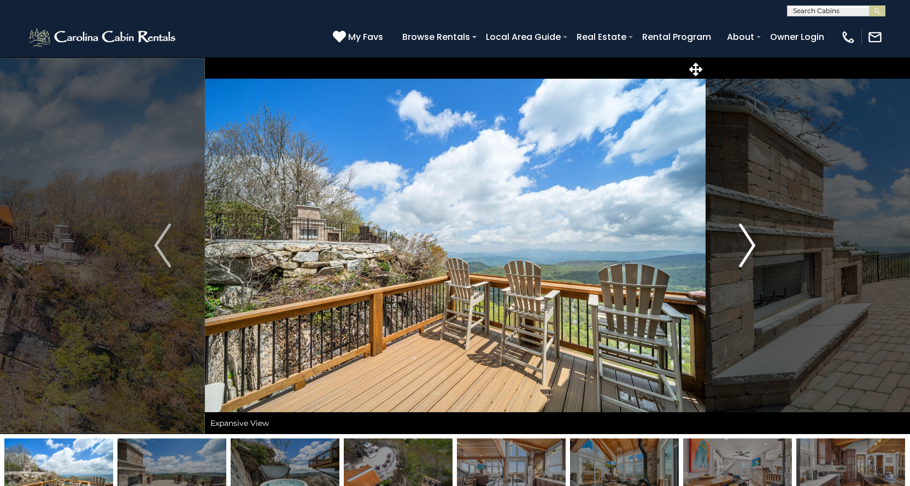
click at [748, 246] on img "Next" at bounding box center [747, 246] width 16 height 44
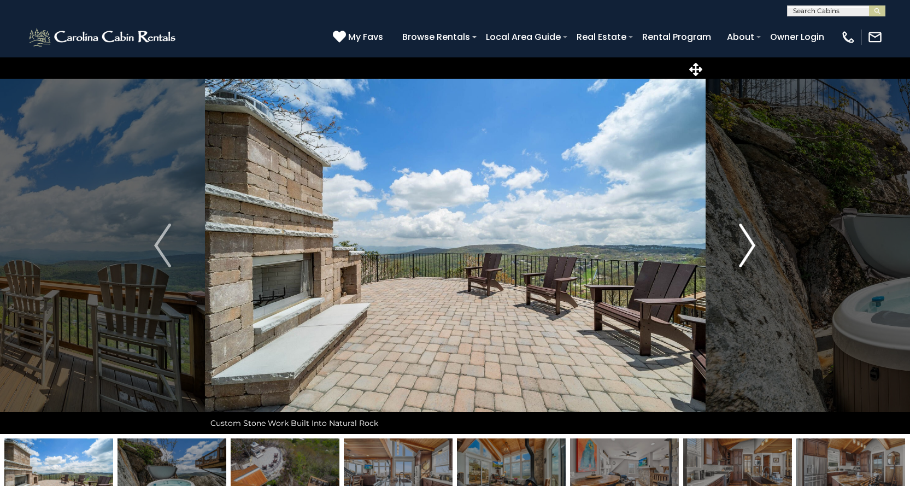
click at [748, 246] on img "Next" at bounding box center [747, 246] width 16 height 44
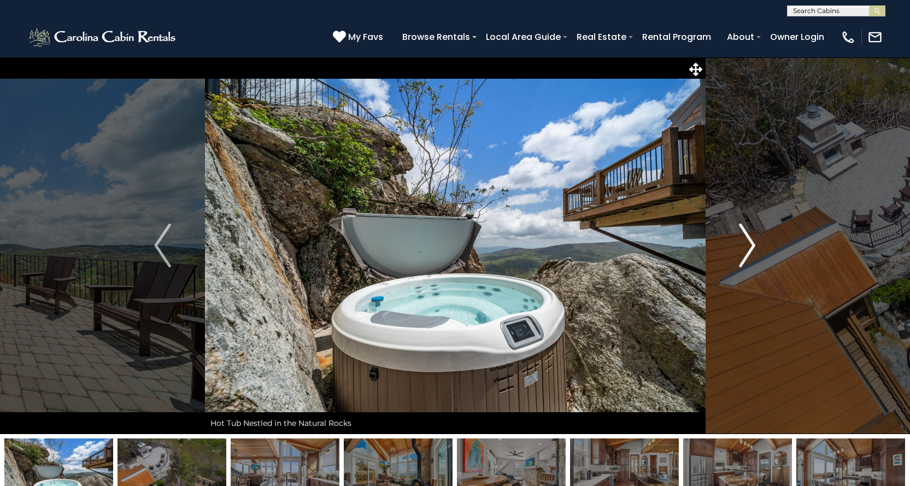
click at [748, 246] on img "Next" at bounding box center [747, 246] width 16 height 44
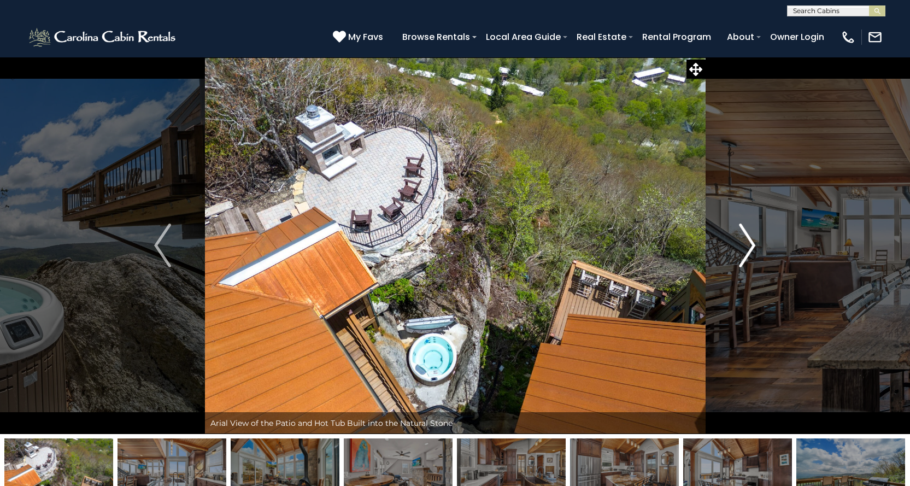
click at [749, 243] on img "Next" at bounding box center [747, 246] width 16 height 44
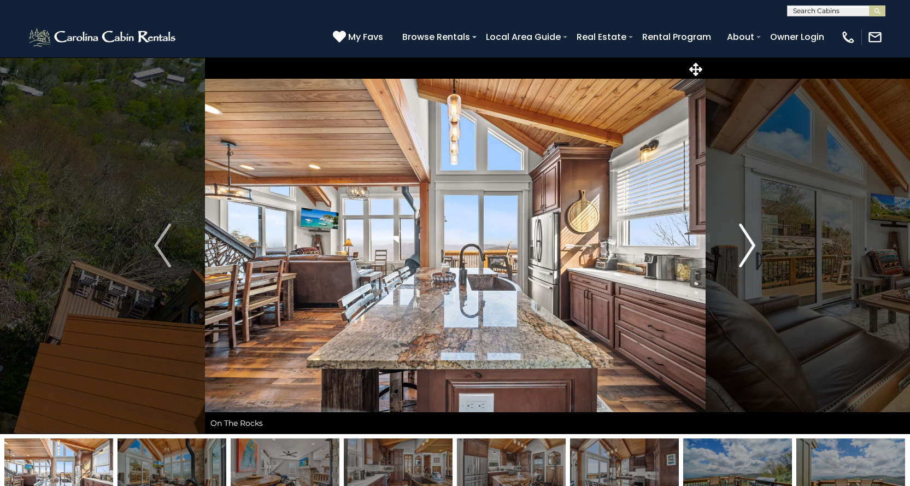
click at [751, 244] on img "Next" at bounding box center [747, 246] width 16 height 44
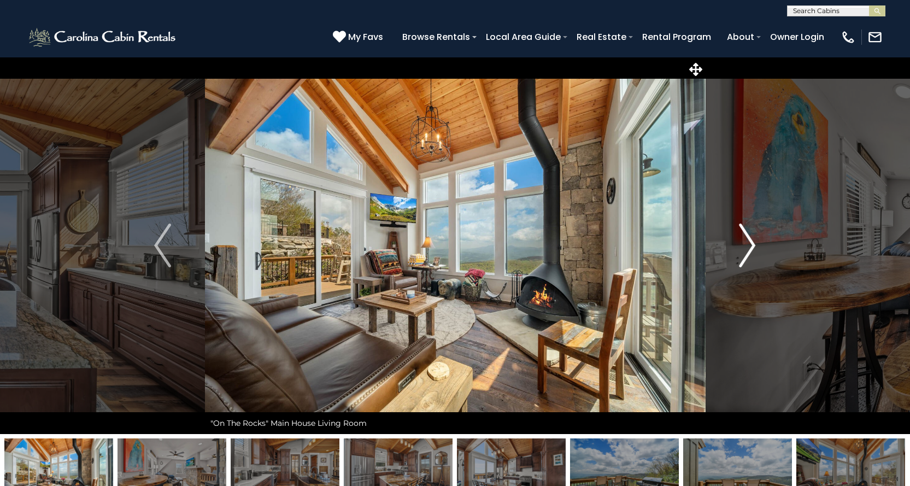
click at [751, 244] on img "Next" at bounding box center [747, 246] width 16 height 44
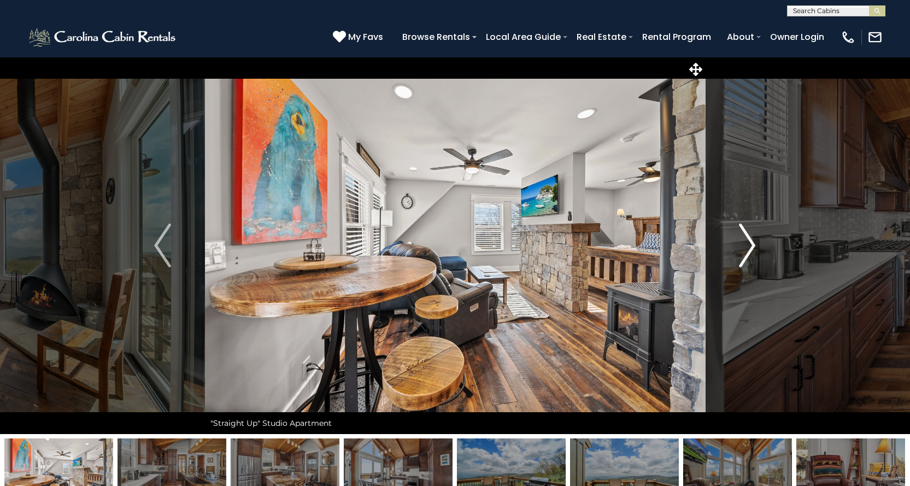
click at [751, 244] on img "Next" at bounding box center [747, 246] width 16 height 44
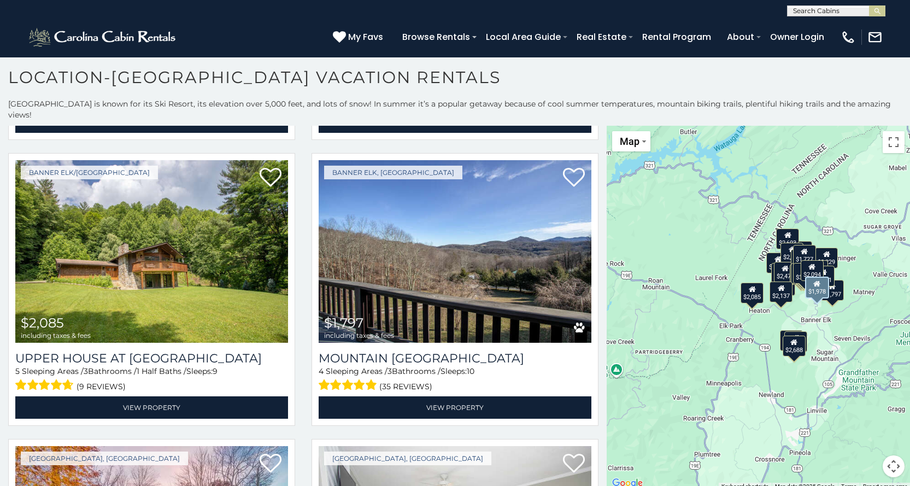
scroll to position [3925, 0]
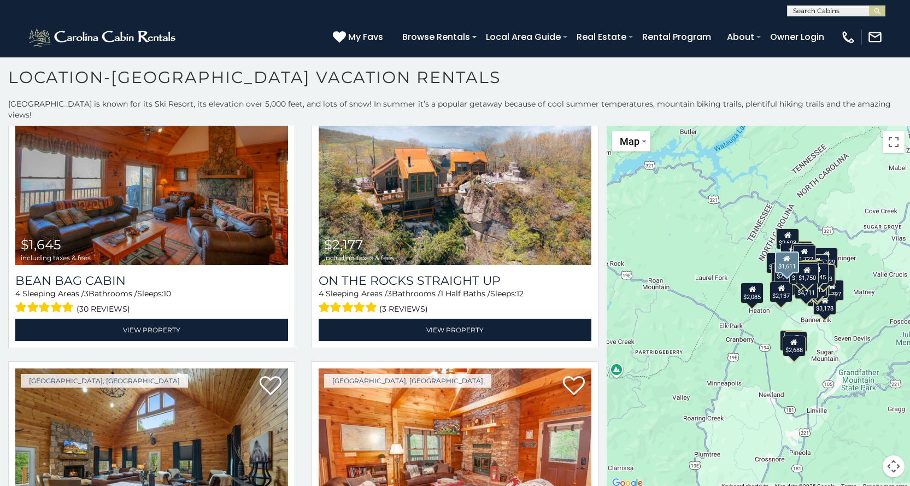
scroll to position [4801, 0]
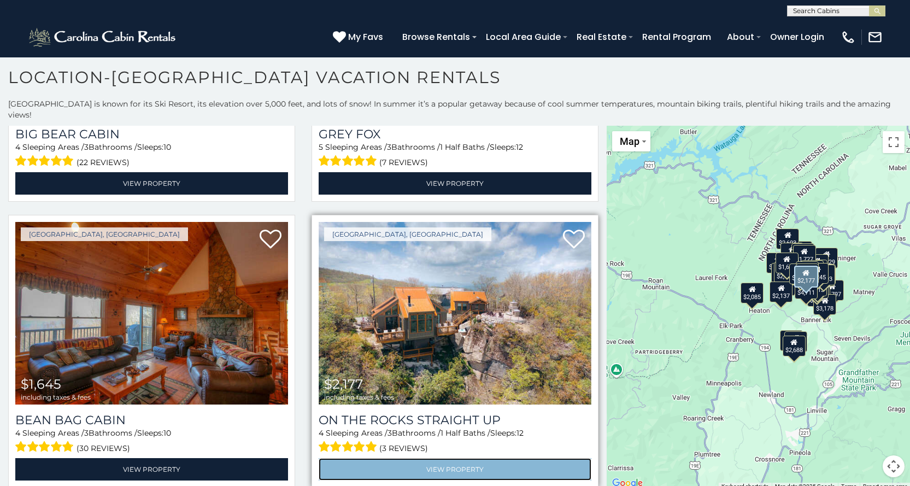
click at [427, 458] on link "View Property" at bounding box center [455, 469] width 273 height 22
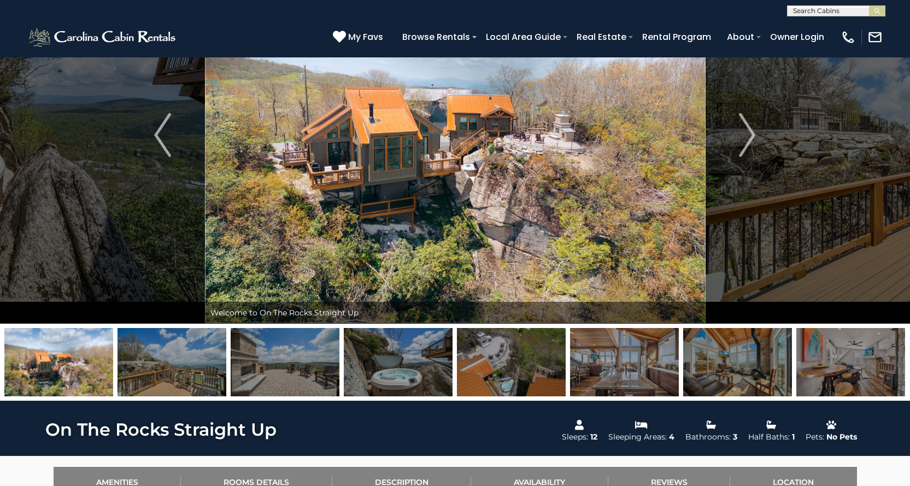
scroll to position [109, 0]
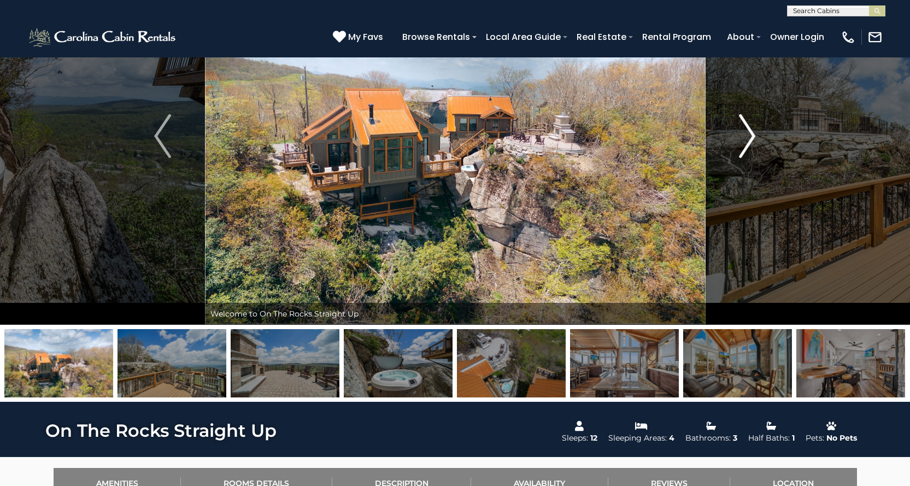
click at [741, 148] on img "Next" at bounding box center [747, 136] width 16 height 44
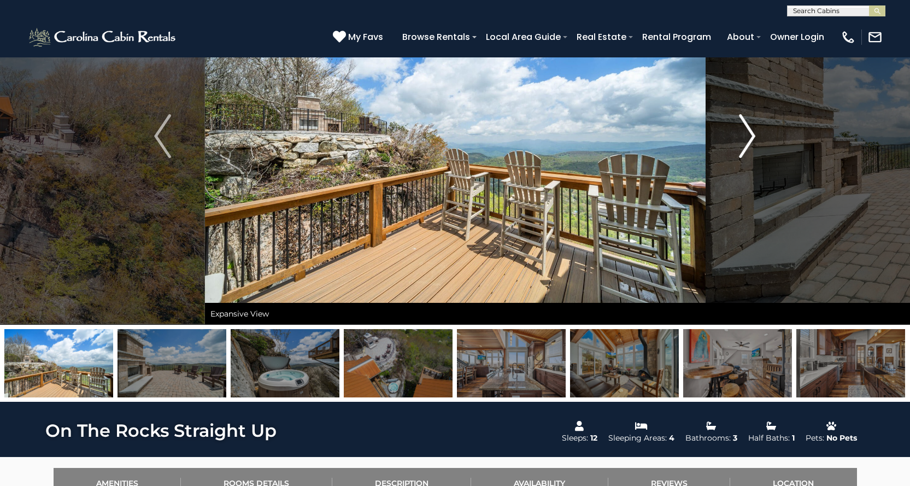
click at [741, 148] on img "Next" at bounding box center [747, 136] width 16 height 44
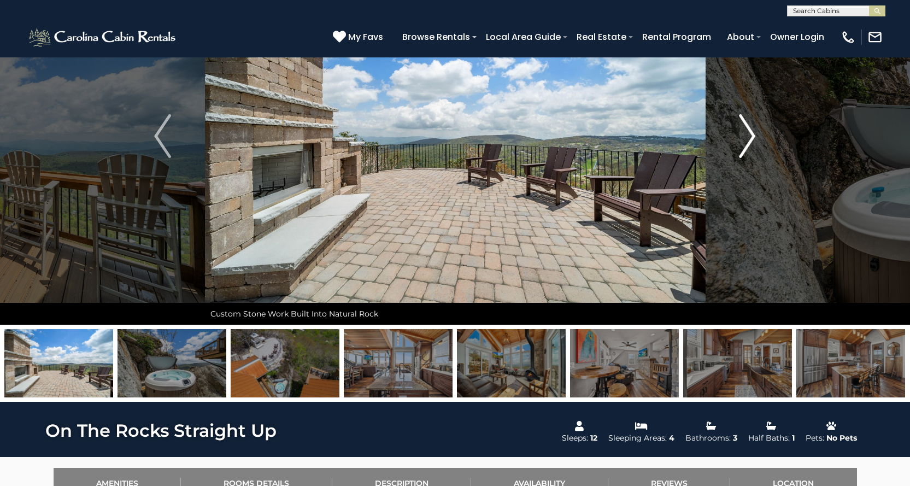
click at [741, 148] on img "Next" at bounding box center [747, 136] width 16 height 44
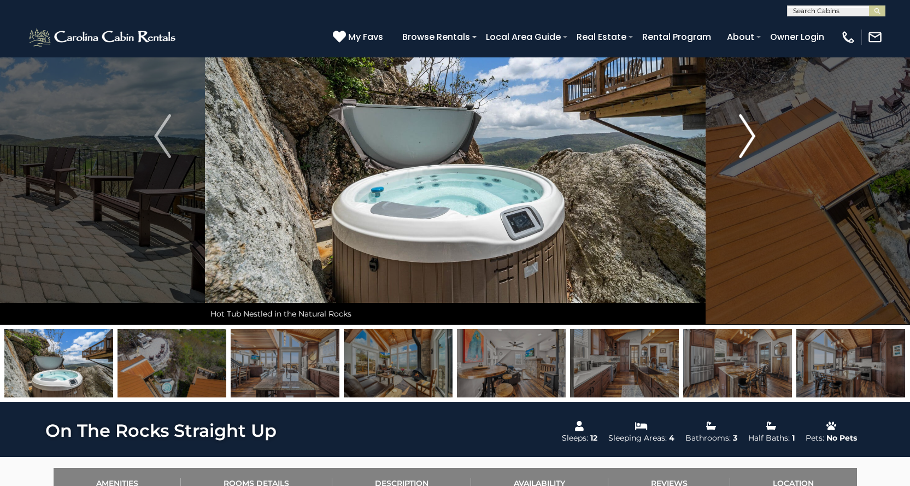
click at [741, 148] on img "Next" at bounding box center [747, 136] width 16 height 44
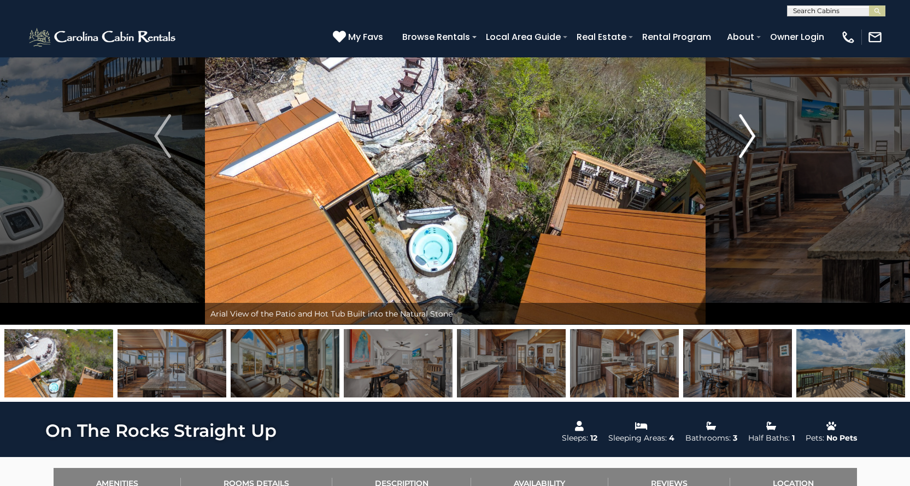
click at [741, 148] on img "Next" at bounding box center [747, 136] width 16 height 44
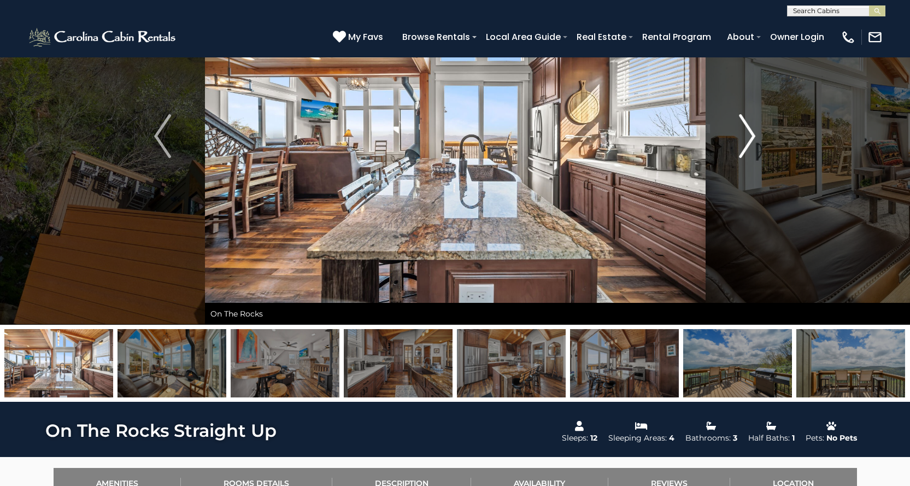
click at [741, 148] on img "Next" at bounding box center [747, 136] width 16 height 44
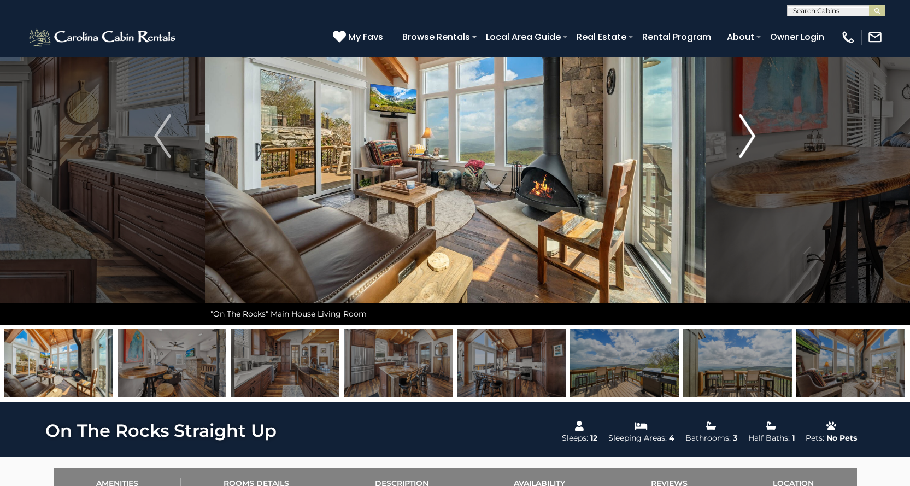
click at [741, 148] on img "Next" at bounding box center [747, 136] width 16 height 44
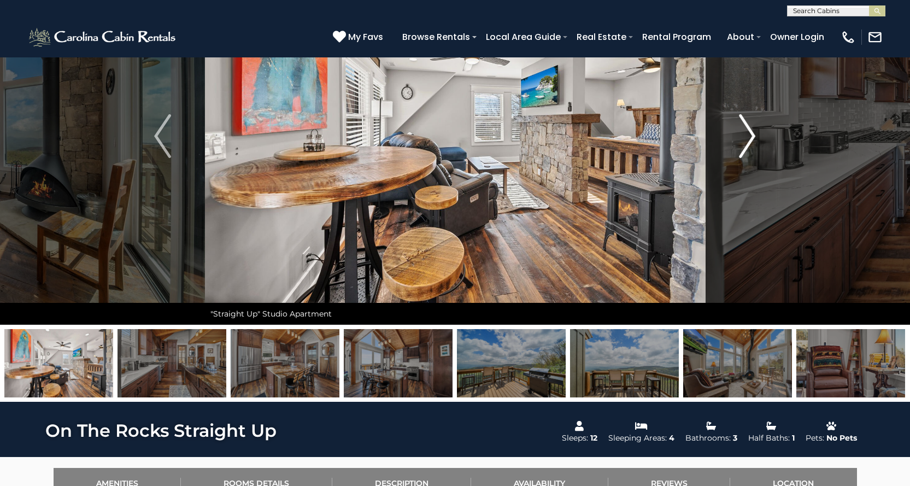
click at [741, 148] on img "Next" at bounding box center [747, 136] width 16 height 44
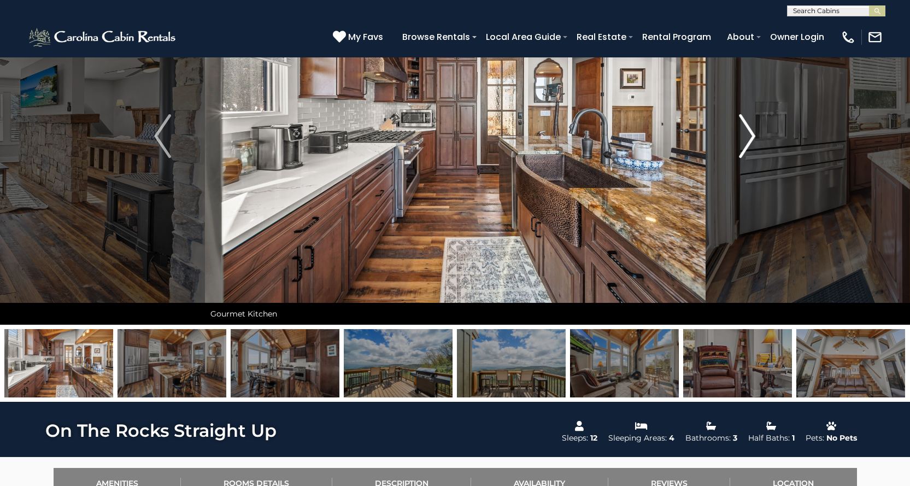
click at [741, 148] on img "Next" at bounding box center [747, 136] width 16 height 44
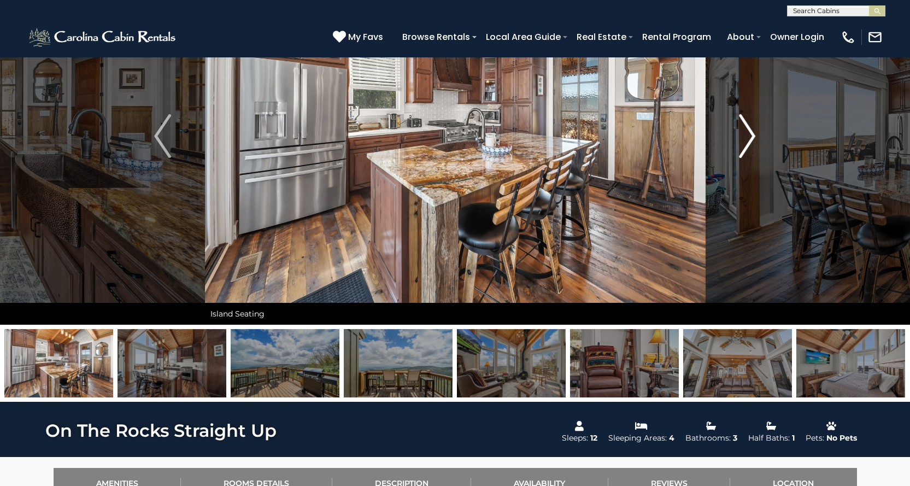
click at [741, 148] on img "Next" at bounding box center [747, 136] width 16 height 44
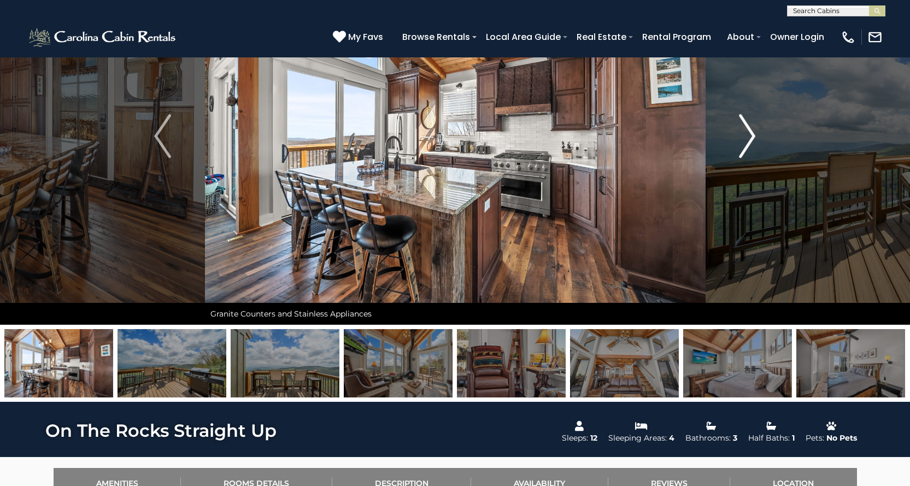
click at [741, 148] on img "Next" at bounding box center [747, 136] width 16 height 44
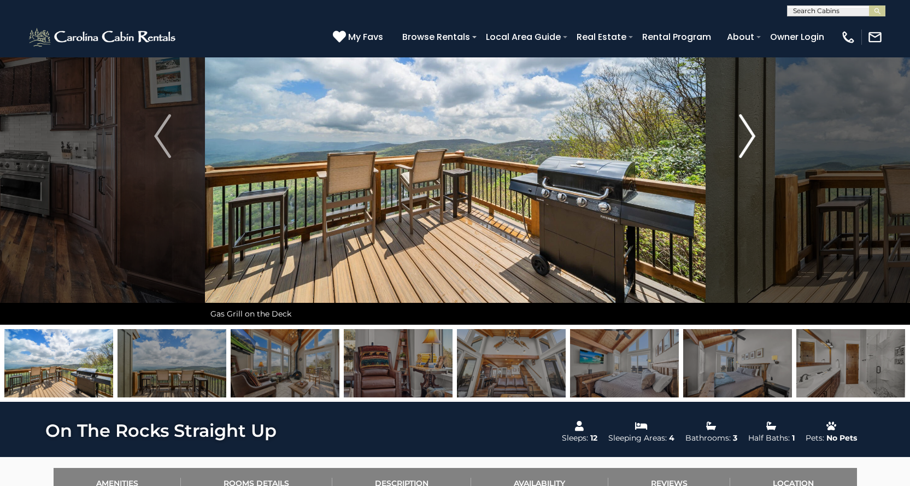
click at [741, 148] on img "Next" at bounding box center [747, 136] width 16 height 44
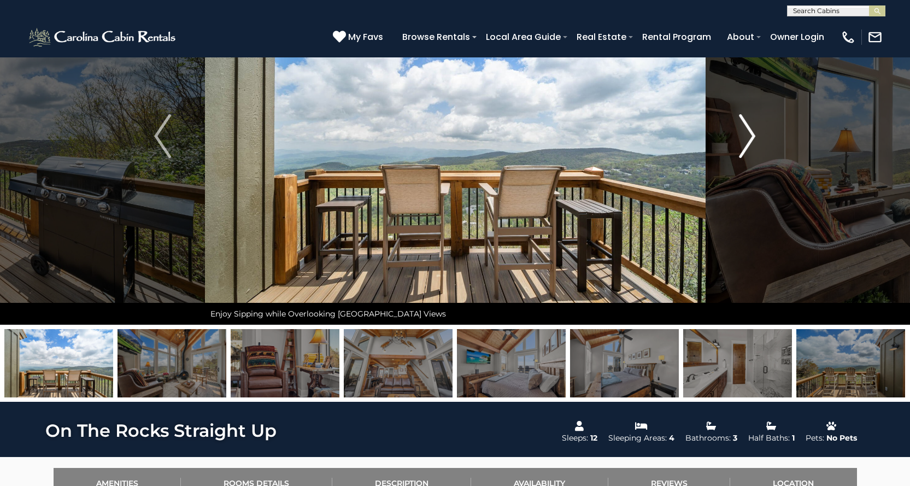
click at [741, 148] on img "Next" at bounding box center [747, 136] width 16 height 44
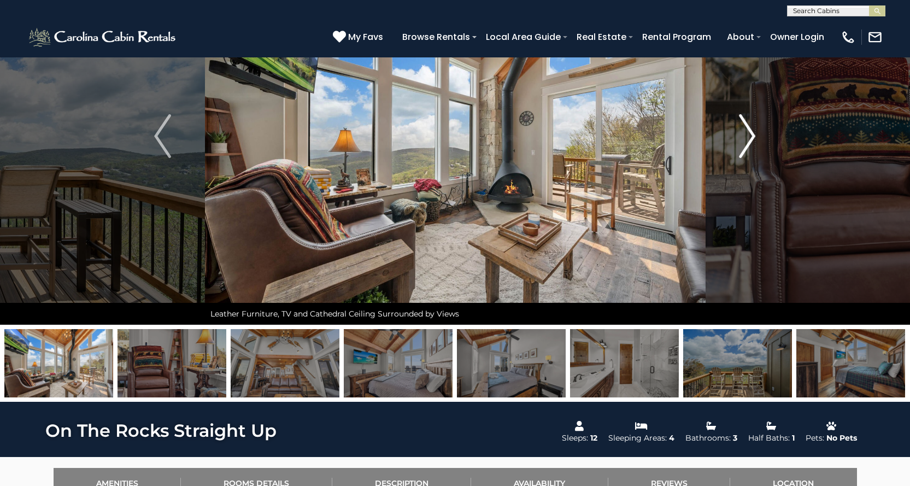
click at [741, 148] on img "Next" at bounding box center [747, 136] width 16 height 44
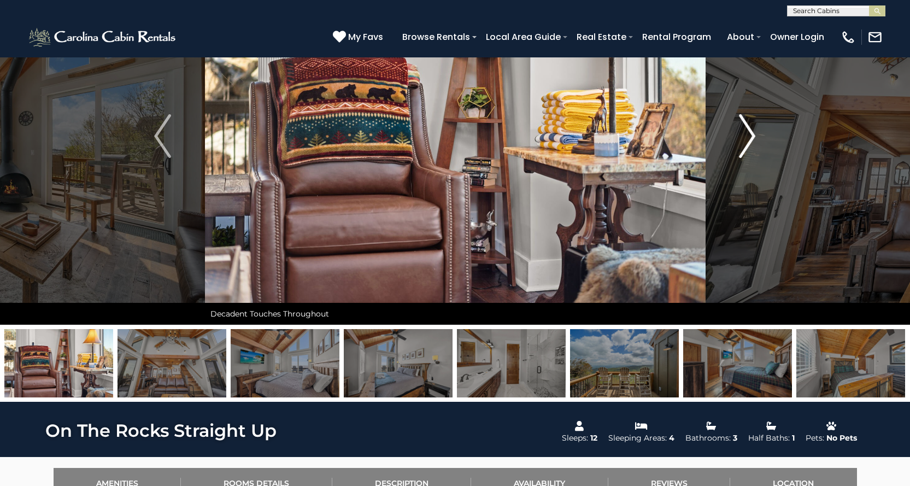
click at [741, 148] on img "Next" at bounding box center [747, 136] width 16 height 44
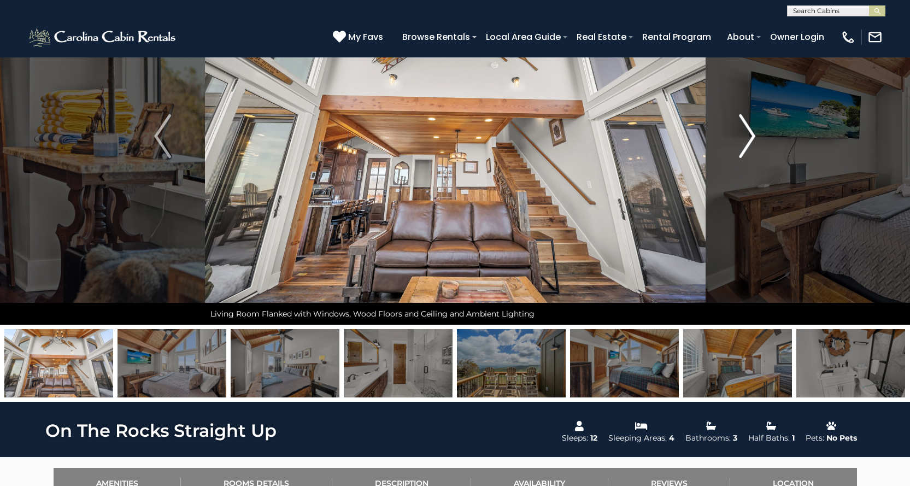
click at [741, 148] on img "Next" at bounding box center [747, 136] width 16 height 44
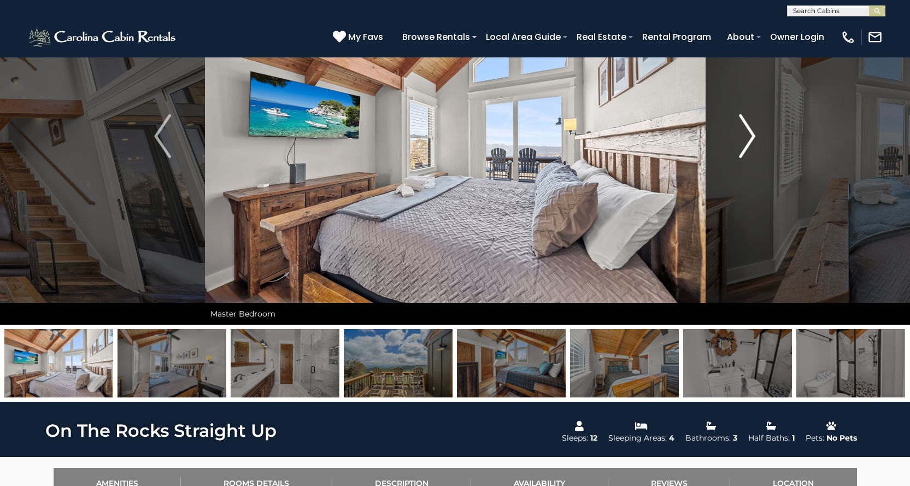
click at [741, 148] on img "Next" at bounding box center [747, 136] width 16 height 44
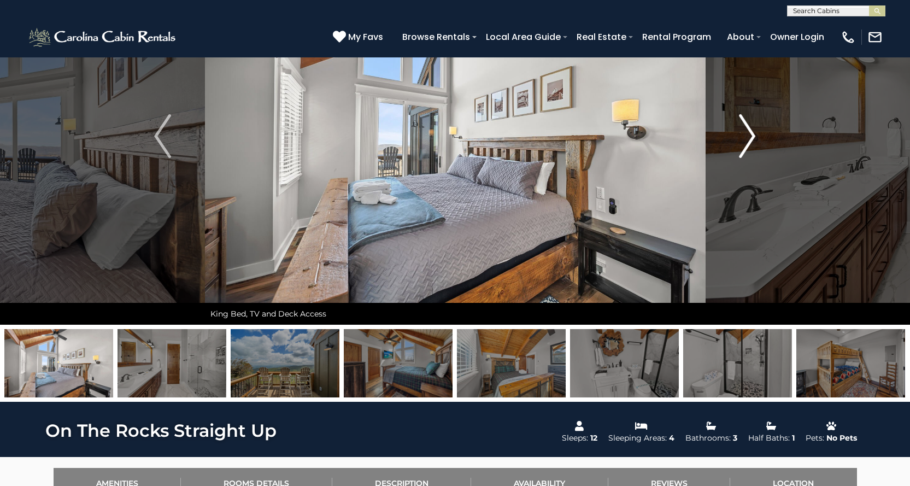
click at [741, 148] on img "Next" at bounding box center [747, 136] width 16 height 44
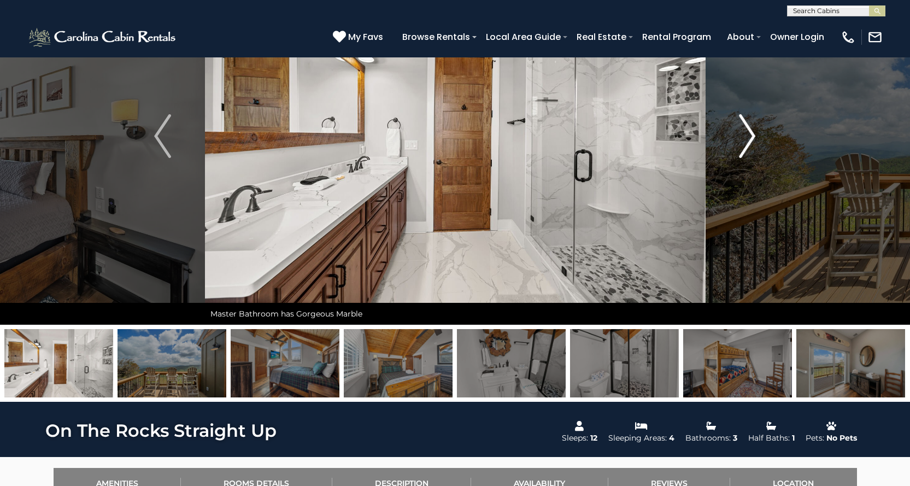
click at [741, 148] on img "Next" at bounding box center [747, 136] width 16 height 44
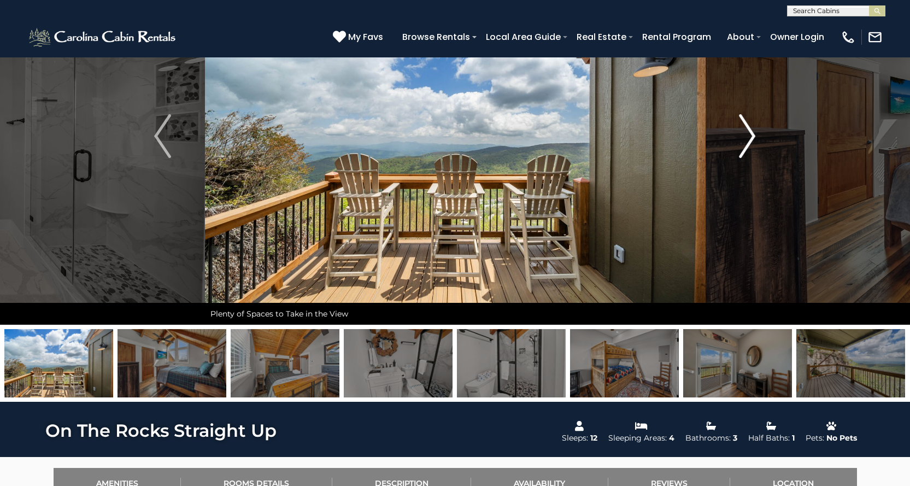
click at [741, 148] on img "Next" at bounding box center [747, 136] width 16 height 44
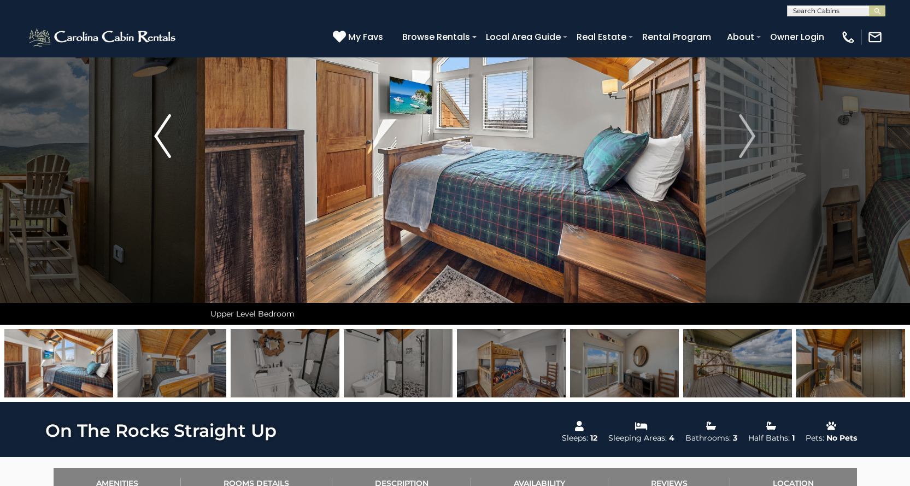
click at [162, 145] on img "Previous" at bounding box center [162, 136] width 16 height 44
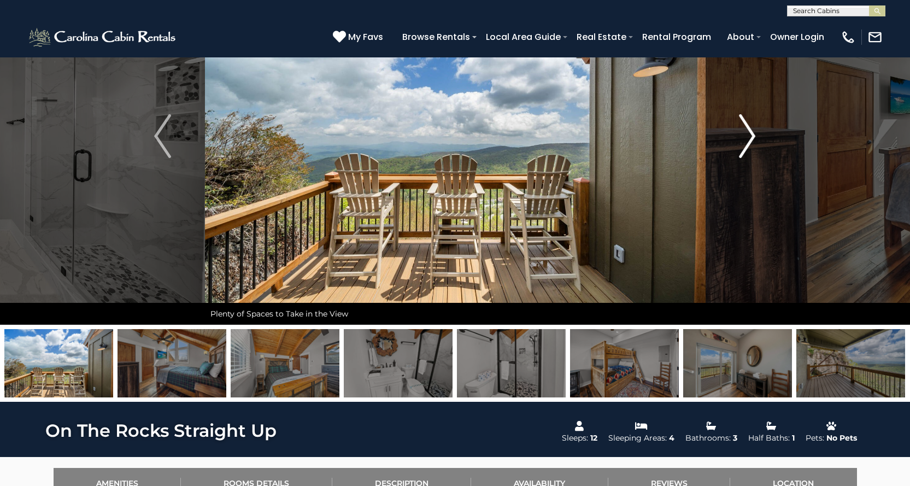
click at [747, 144] on img "Next" at bounding box center [747, 136] width 16 height 44
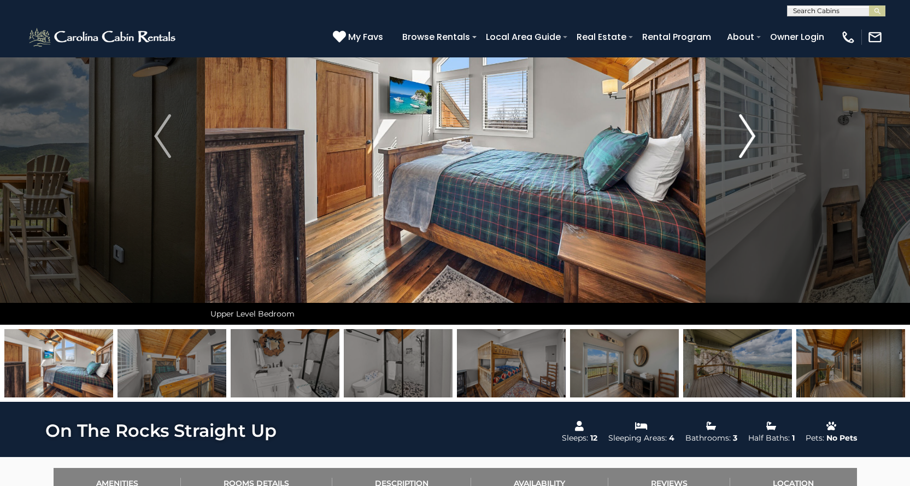
click at [747, 144] on img "Next" at bounding box center [747, 136] width 16 height 44
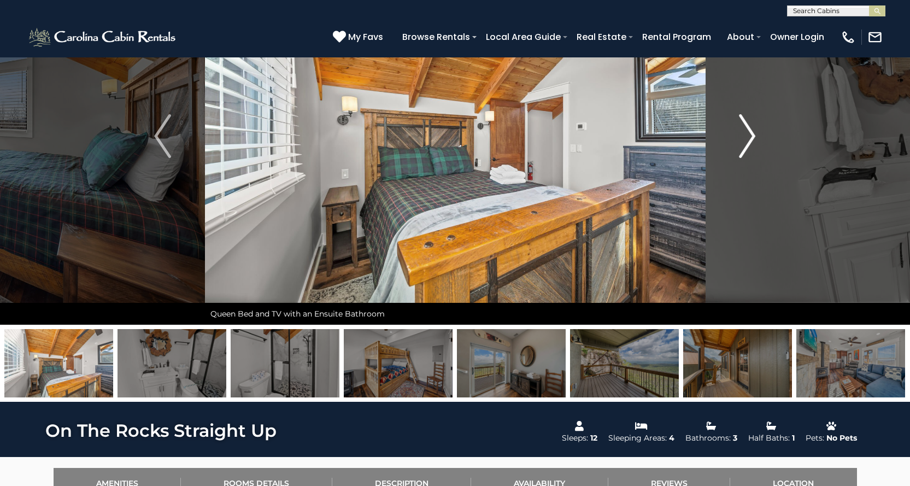
click at [747, 144] on img "Next" at bounding box center [747, 136] width 16 height 44
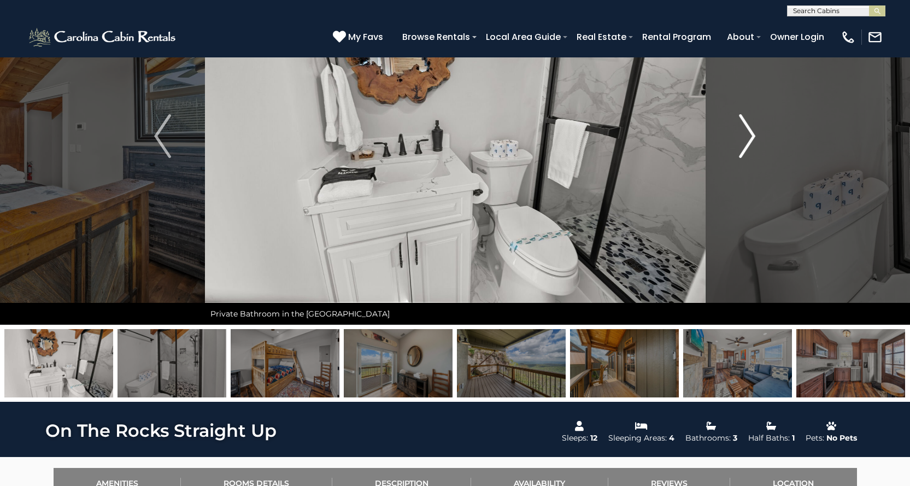
click at [747, 144] on img "Next" at bounding box center [747, 136] width 16 height 44
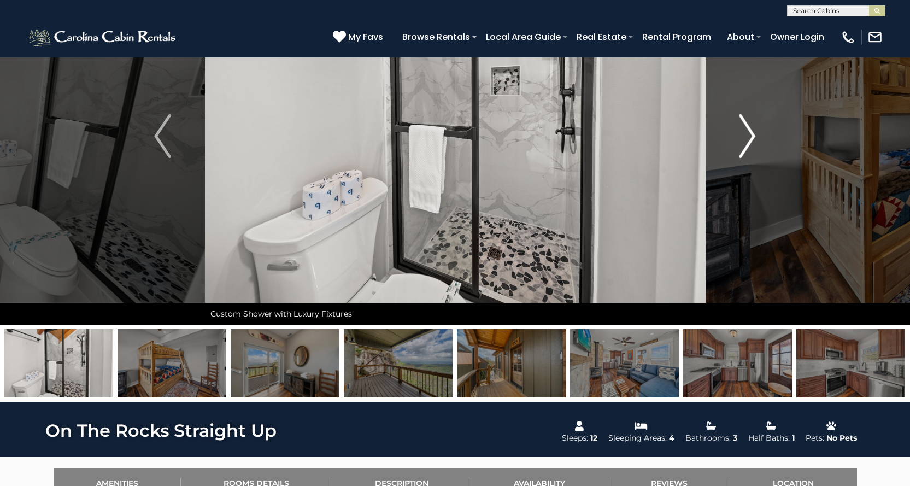
click at [747, 144] on img "Next" at bounding box center [747, 136] width 16 height 44
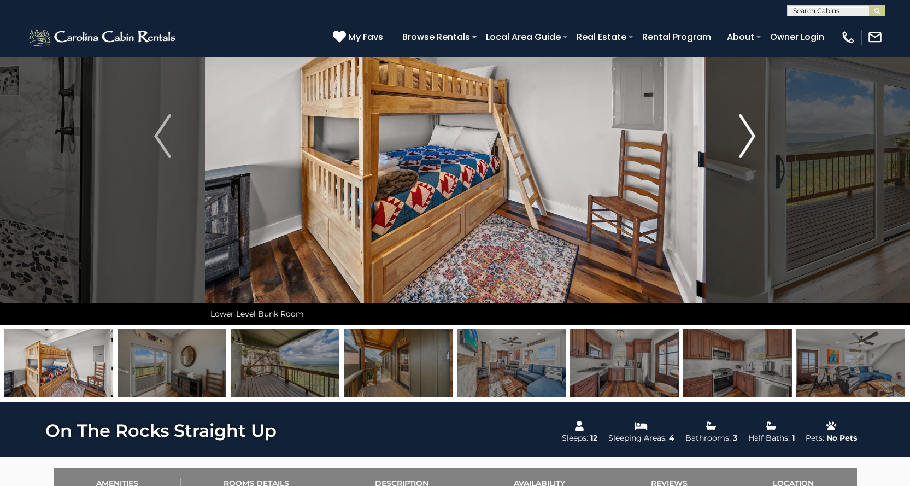
click at [747, 144] on img "Next" at bounding box center [747, 136] width 16 height 44
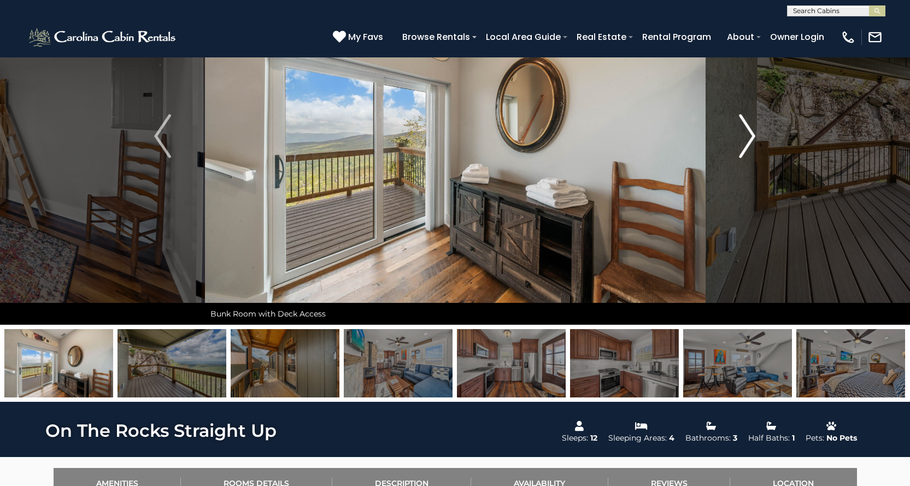
click at [747, 144] on img "Next" at bounding box center [747, 136] width 16 height 44
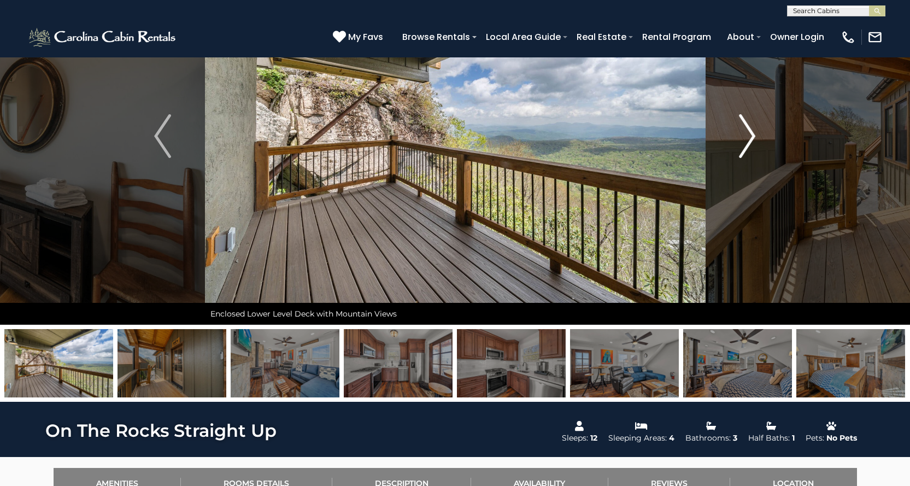
click at [747, 144] on img "Next" at bounding box center [747, 136] width 16 height 44
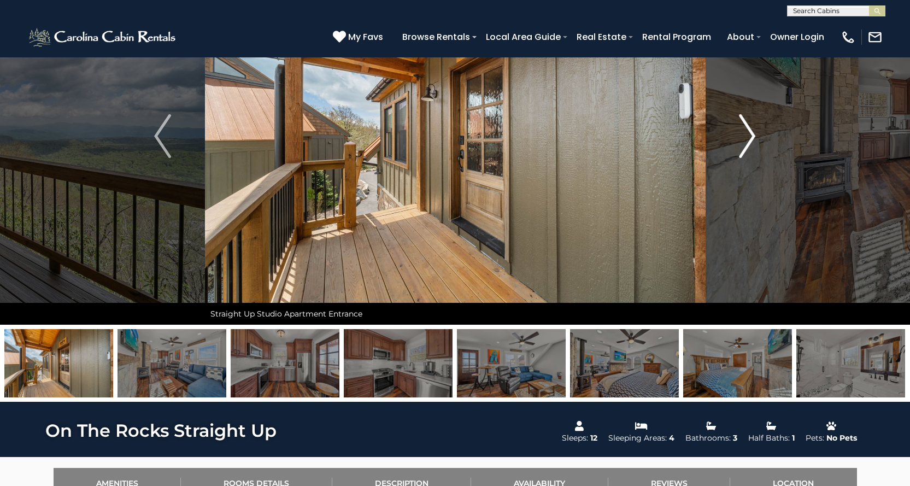
click at [747, 144] on img "Next" at bounding box center [747, 136] width 16 height 44
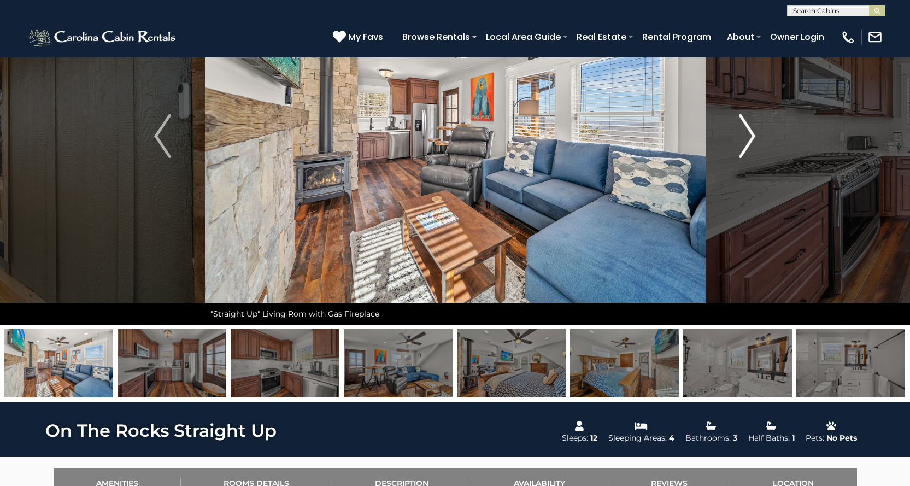
click at [747, 144] on img "Next" at bounding box center [747, 136] width 16 height 44
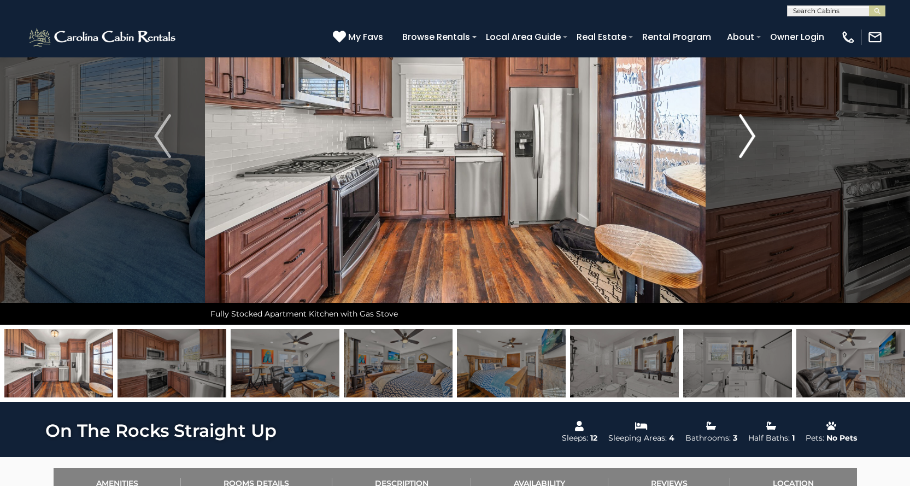
click at [747, 144] on img "Next" at bounding box center [747, 136] width 16 height 44
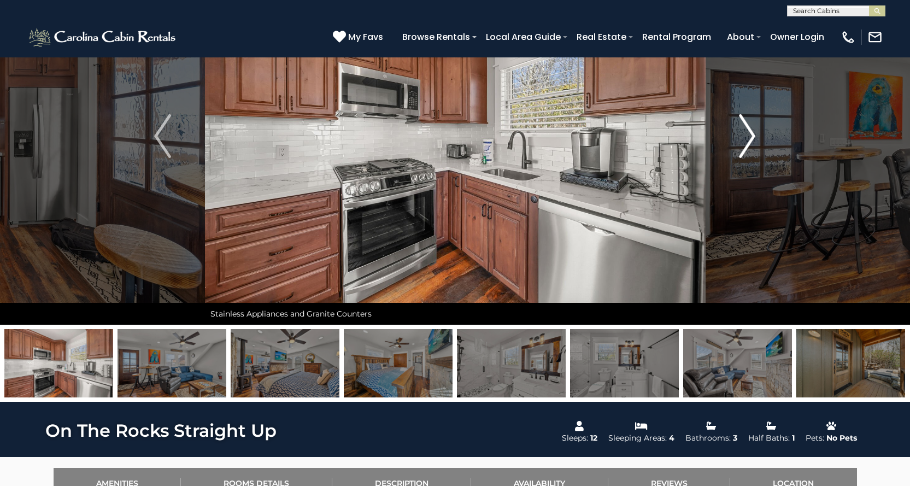
click at [747, 144] on img "Next" at bounding box center [747, 136] width 16 height 44
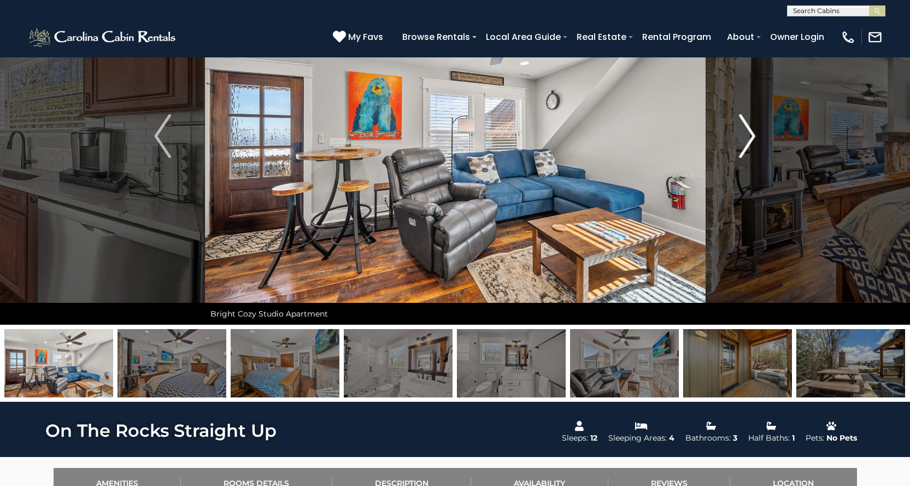
click at [747, 144] on img "Next" at bounding box center [747, 136] width 16 height 44
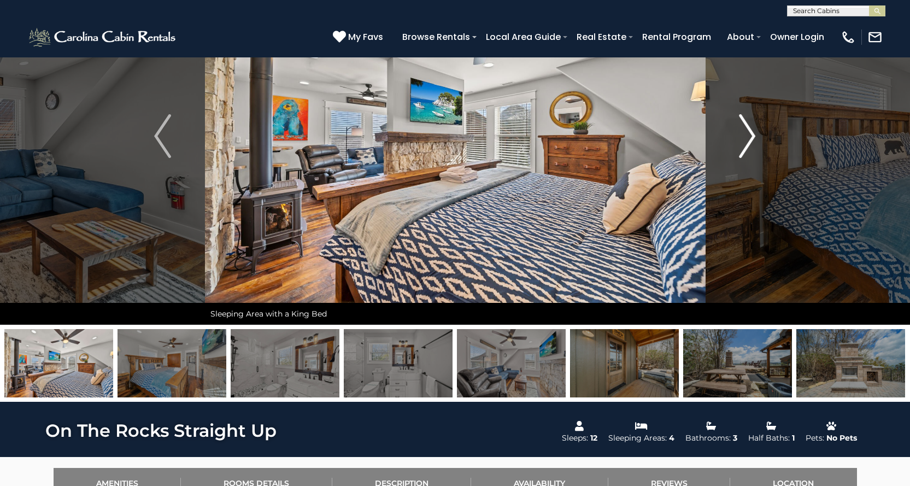
click at [747, 144] on img "Next" at bounding box center [747, 136] width 16 height 44
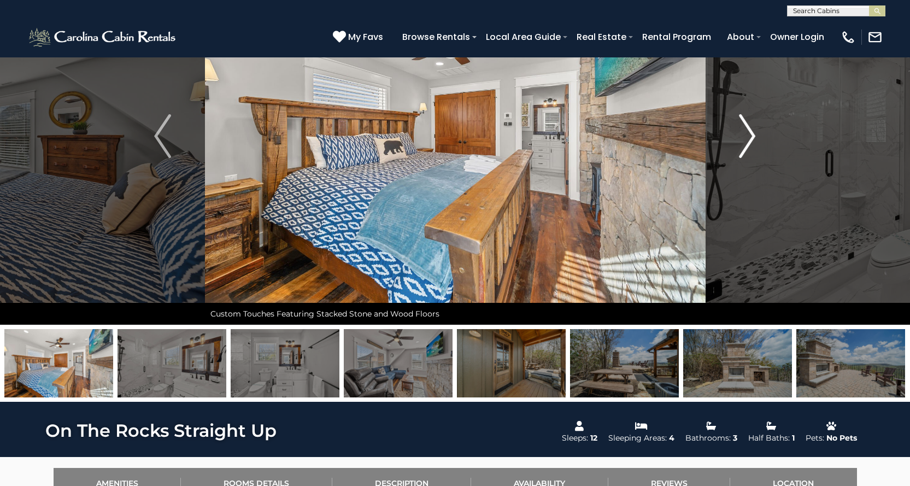
click at [747, 144] on img "Next" at bounding box center [747, 136] width 16 height 44
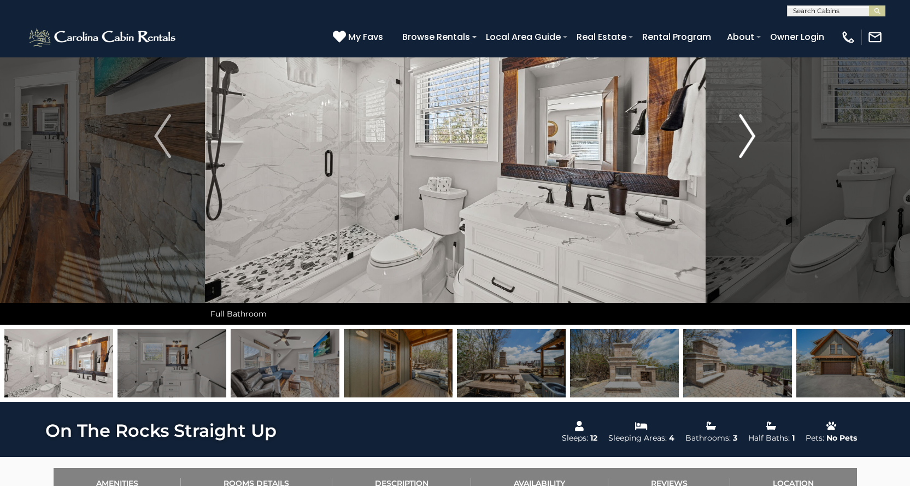
click at [747, 144] on img "Next" at bounding box center [747, 136] width 16 height 44
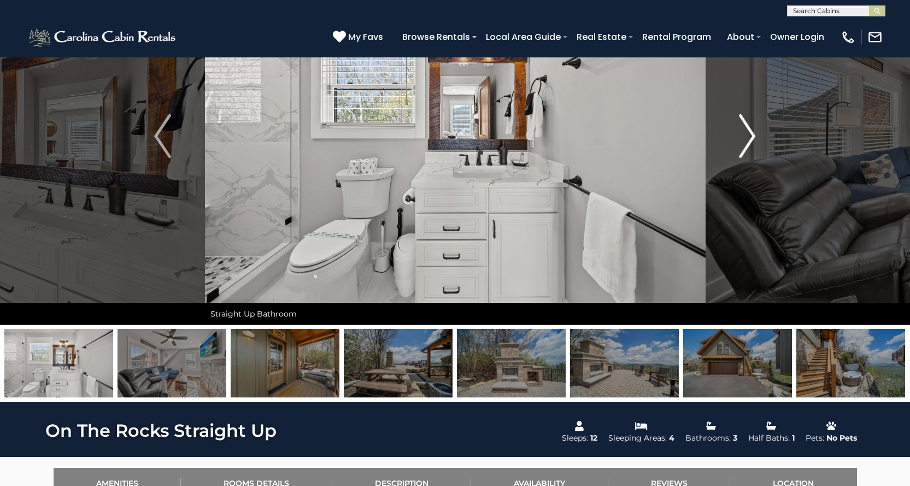
click at [747, 144] on img "Next" at bounding box center [747, 136] width 16 height 44
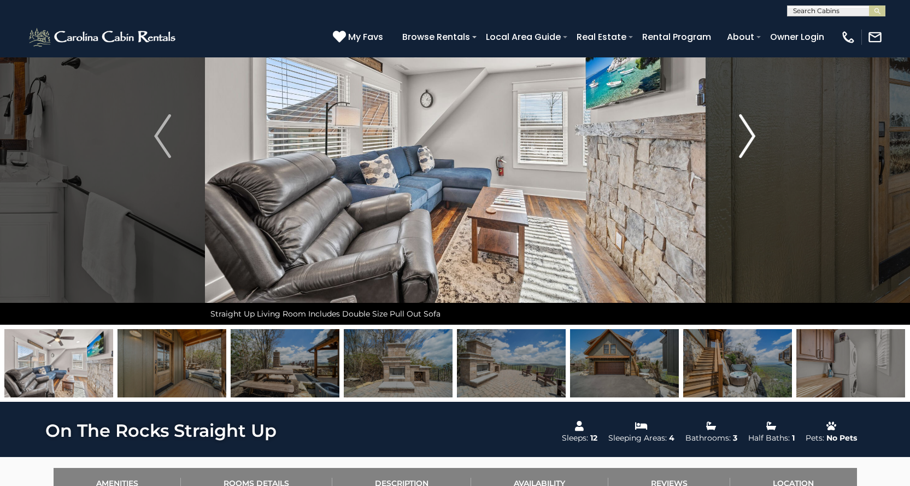
click at [747, 144] on img "Next" at bounding box center [747, 136] width 16 height 44
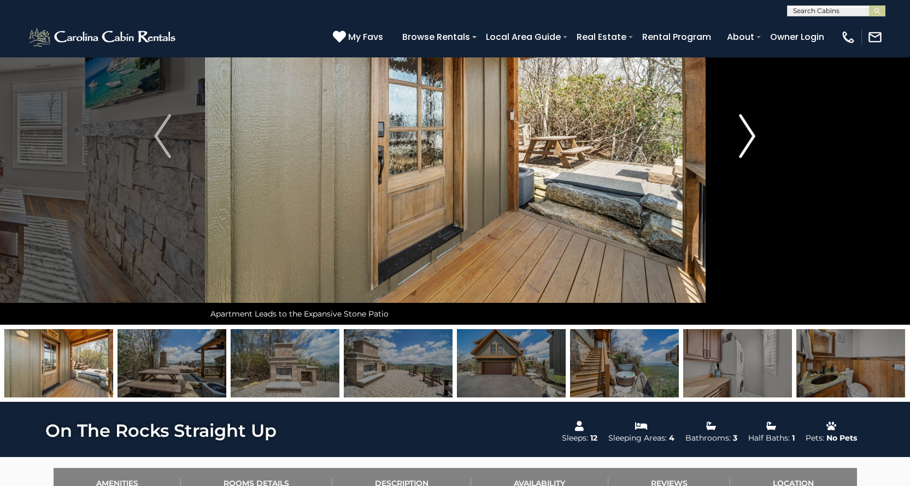
click at [747, 144] on img "Next" at bounding box center [747, 136] width 16 height 44
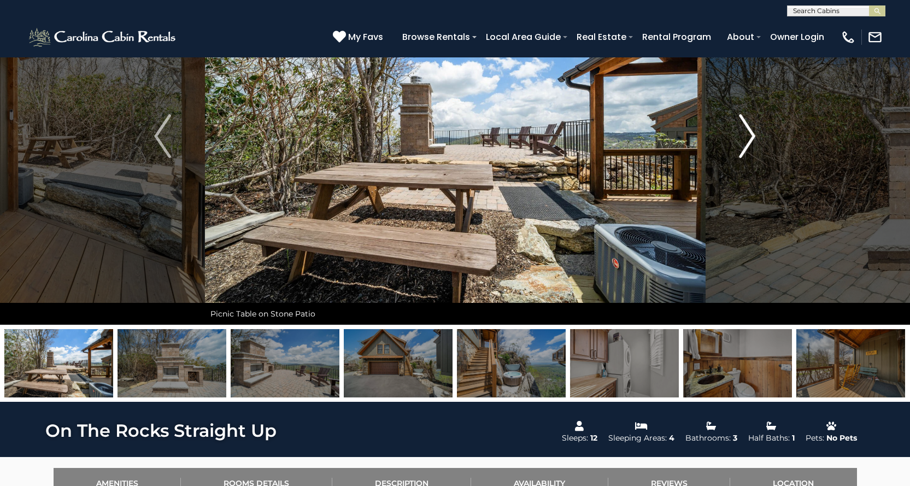
click at [747, 144] on img "Next" at bounding box center [747, 136] width 16 height 44
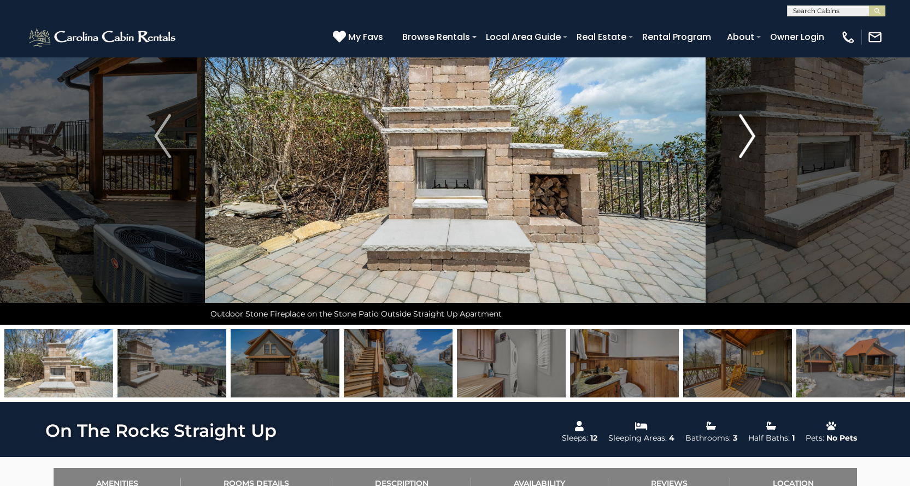
click at [747, 144] on img "Next" at bounding box center [747, 136] width 16 height 44
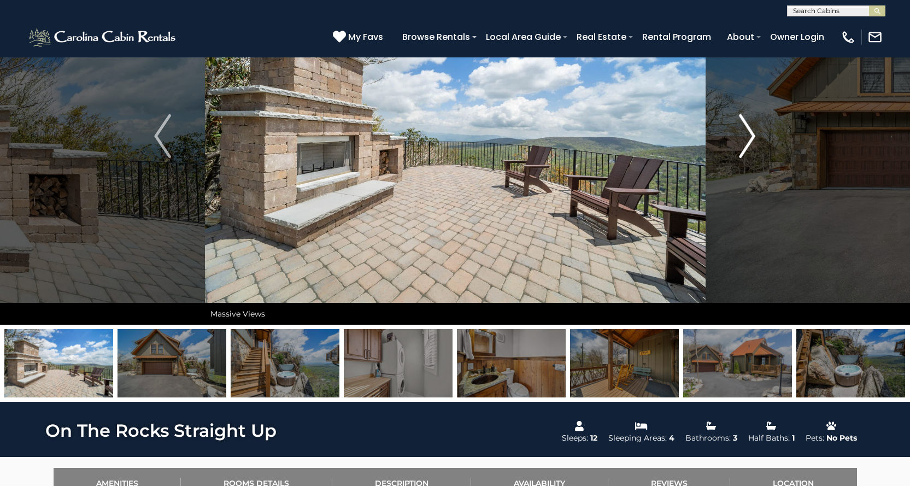
click at [747, 144] on img "Next" at bounding box center [747, 136] width 16 height 44
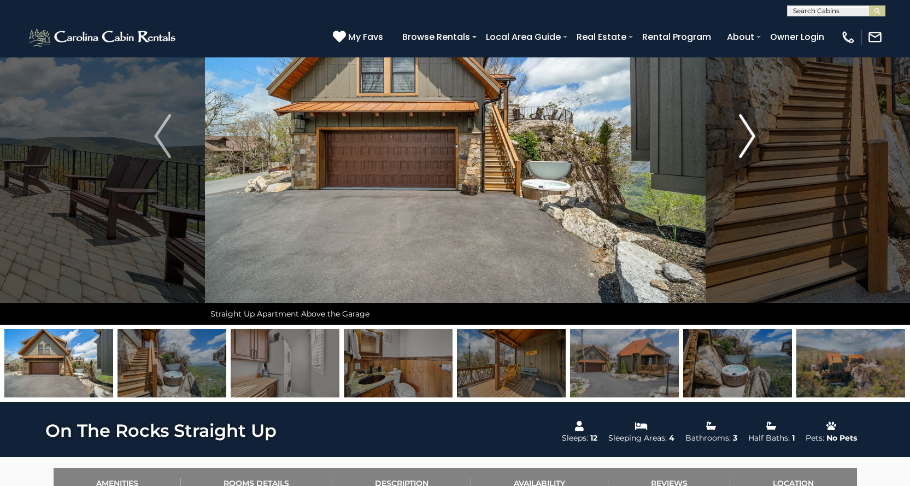
click at [747, 144] on img "Next" at bounding box center [747, 136] width 16 height 44
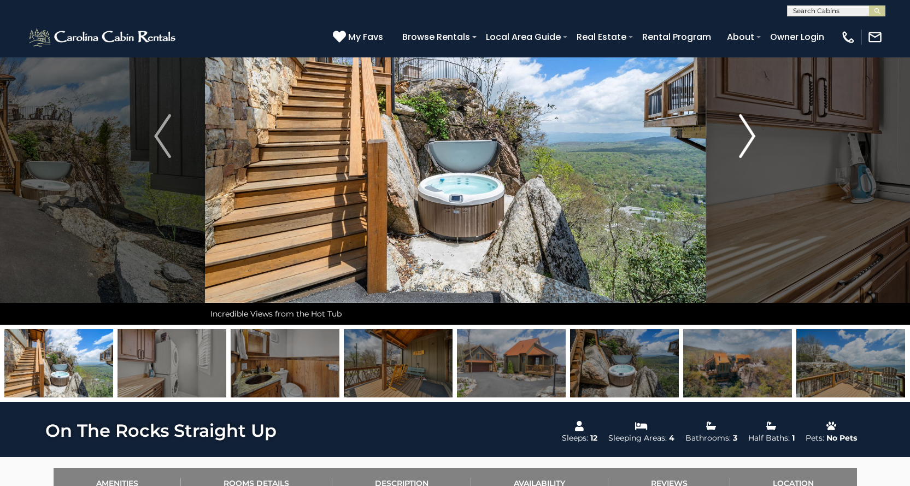
click at [747, 144] on img "Next" at bounding box center [747, 136] width 16 height 44
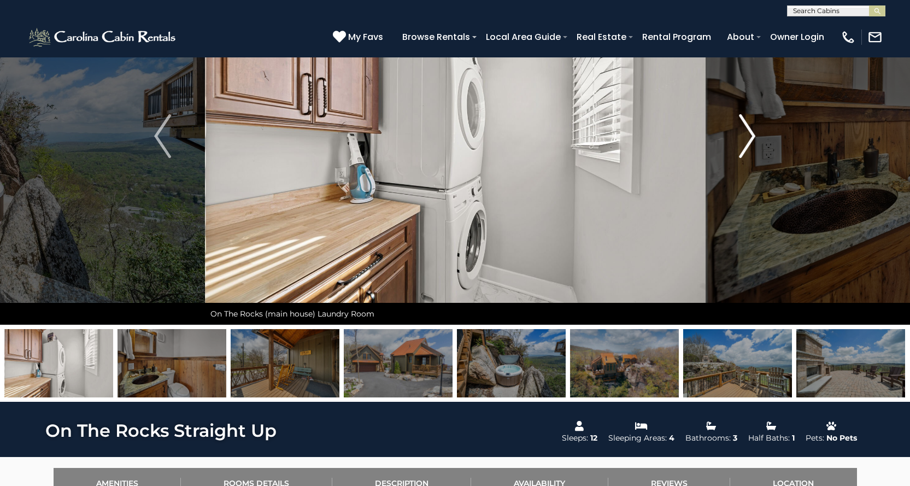
click at [747, 144] on img "Next" at bounding box center [747, 136] width 16 height 44
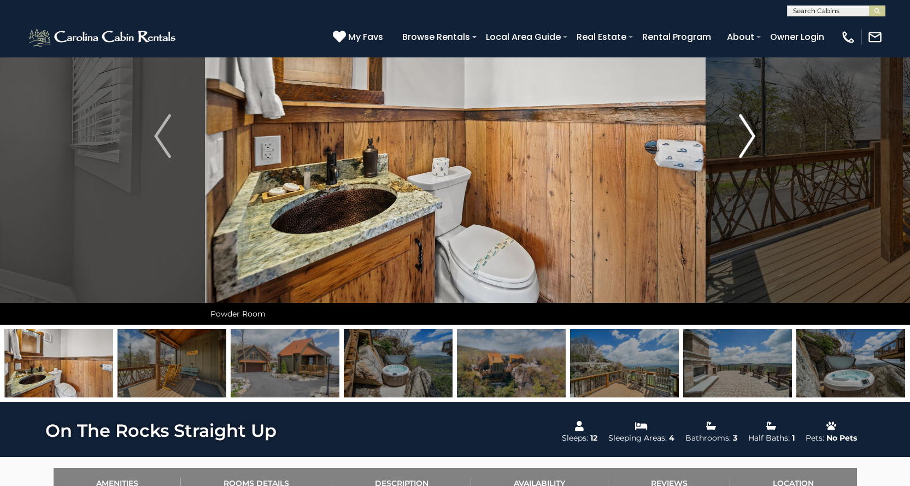
click at [751, 139] on img "Next" at bounding box center [747, 136] width 16 height 44
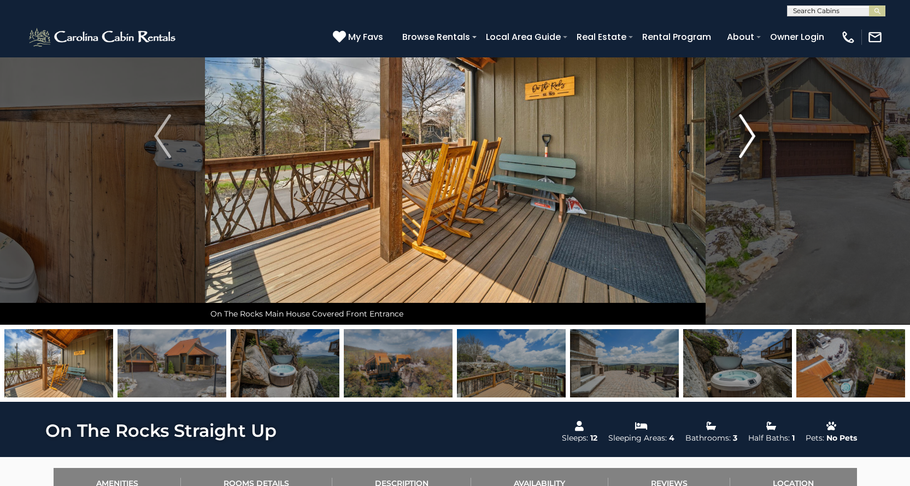
click at [747, 144] on img "Next" at bounding box center [747, 136] width 16 height 44
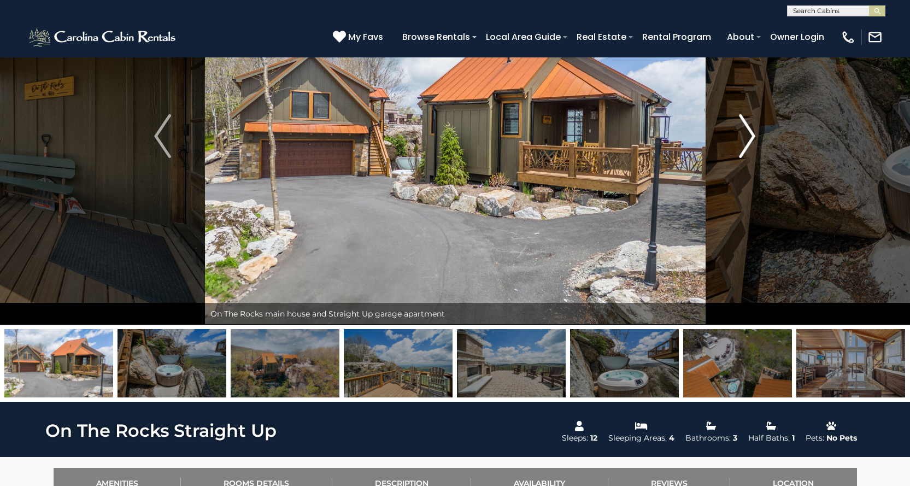
click at [747, 144] on img "Next" at bounding box center [747, 136] width 16 height 44
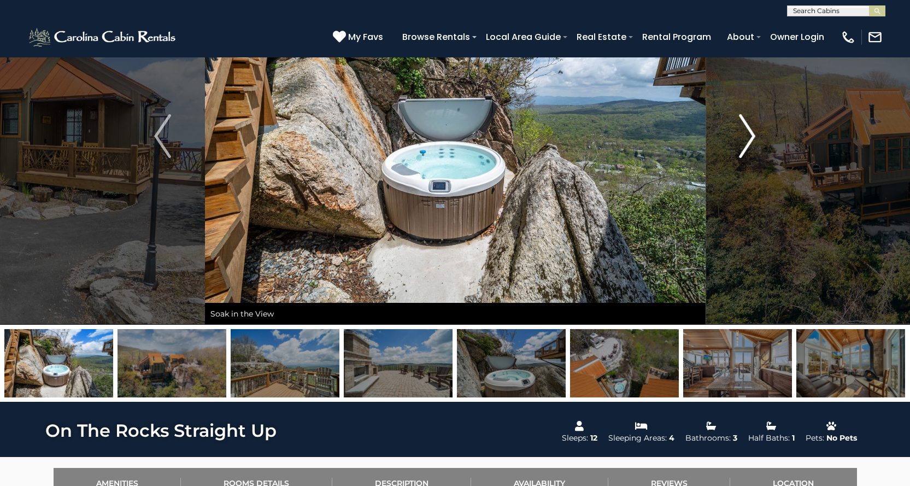
click at [747, 144] on img "Next" at bounding box center [747, 136] width 16 height 44
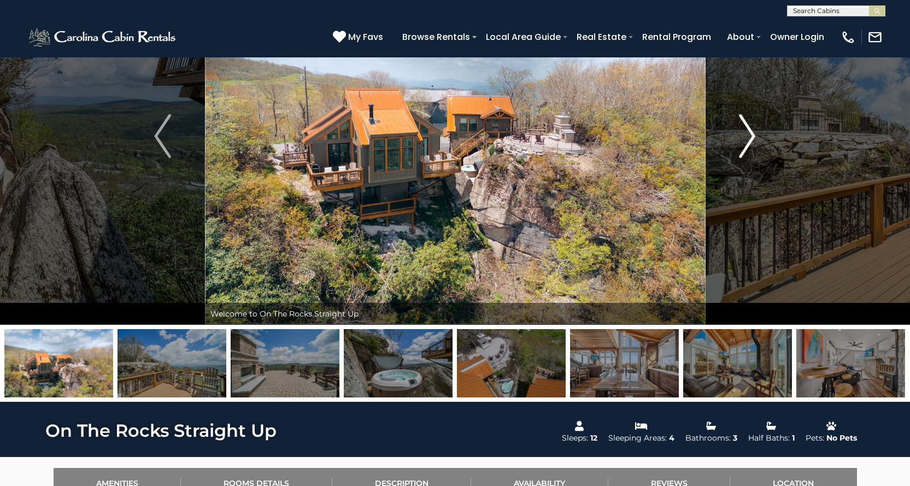
click at [747, 144] on img "Next" at bounding box center [747, 136] width 16 height 44
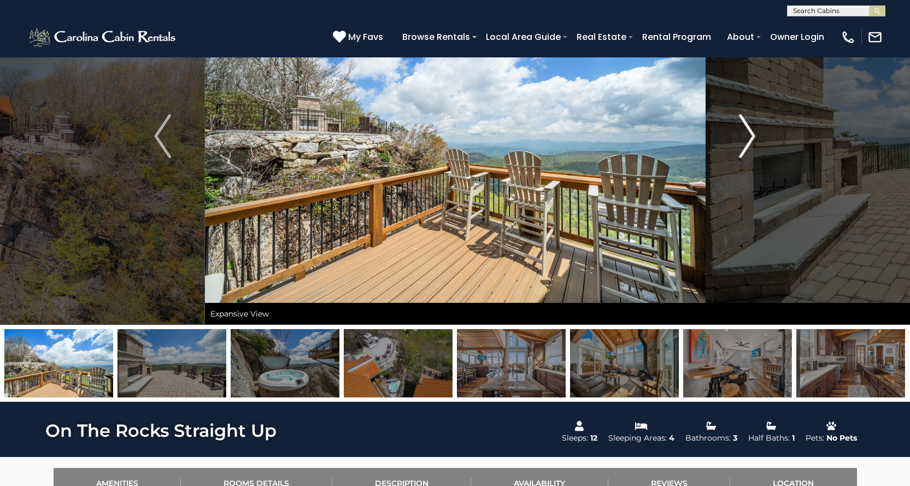
click at [747, 144] on img "Next" at bounding box center [747, 136] width 16 height 44
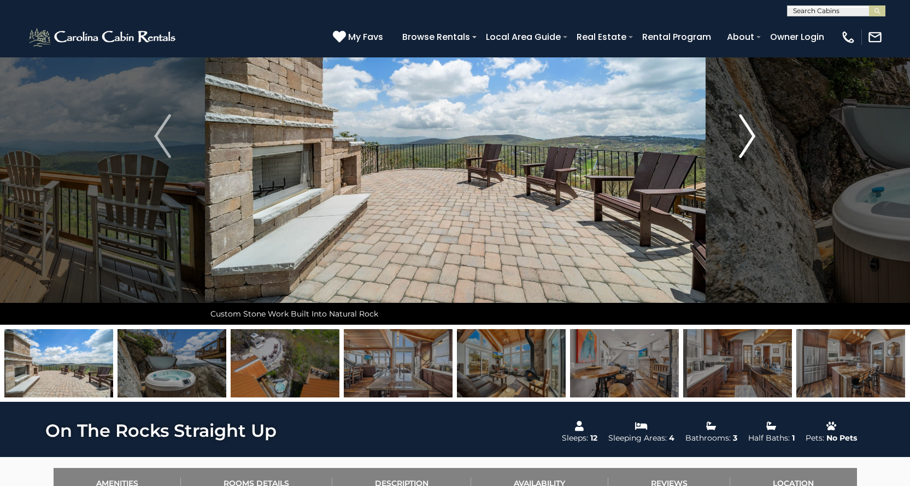
click at [747, 144] on img "Next" at bounding box center [747, 136] width 16 height 44
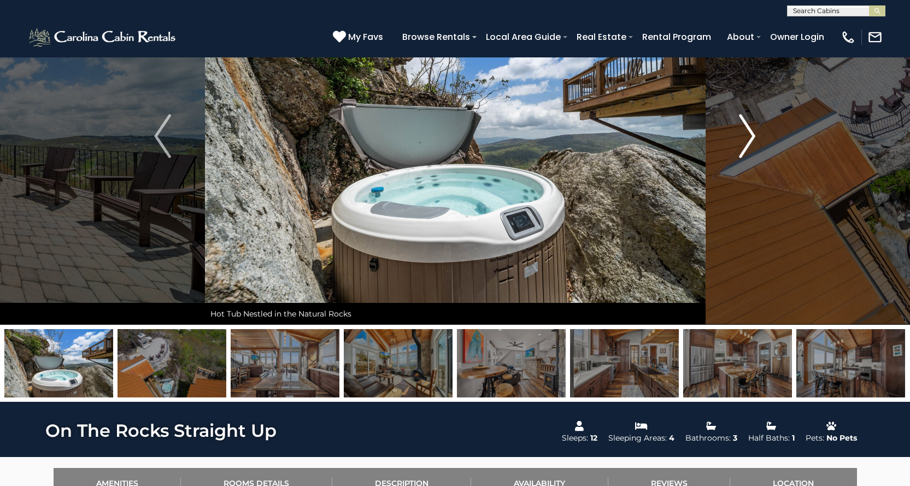
click at [747, 144] on img "Next" at bounding box center [747, 136] width 16 height 44
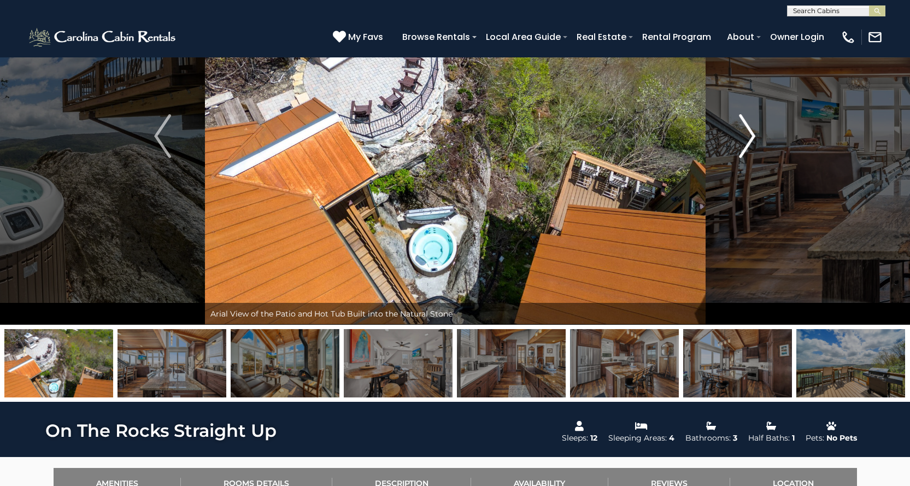
click at [747, 144] on img "Next" at bounding box center [747, 136] width 16 height 44
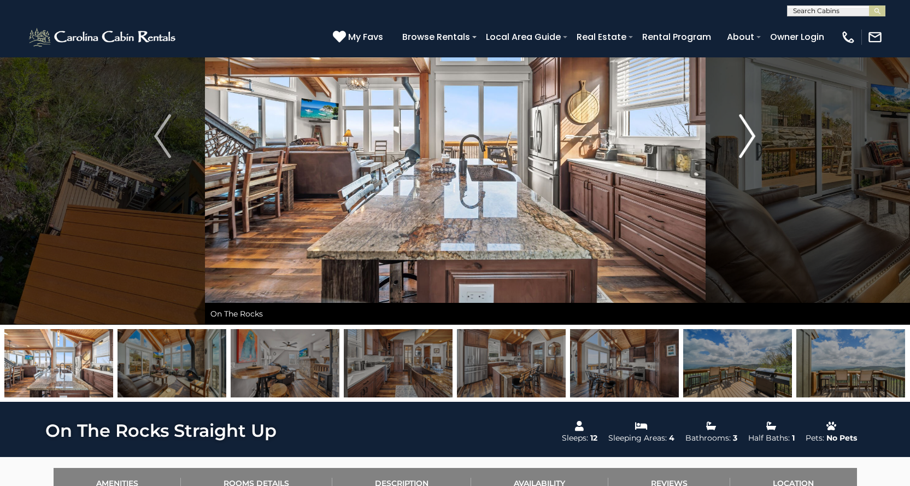
click at [747, 144] on img "Next" at bounding box center [747, 136] width 16 height 44
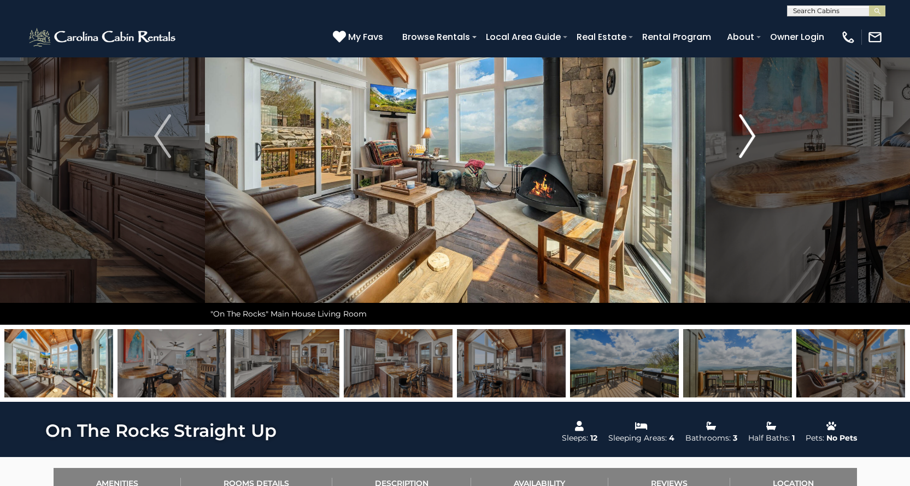
click at [747, 144] on img "Next" at bounding box center [747, 136] width 16 height 44
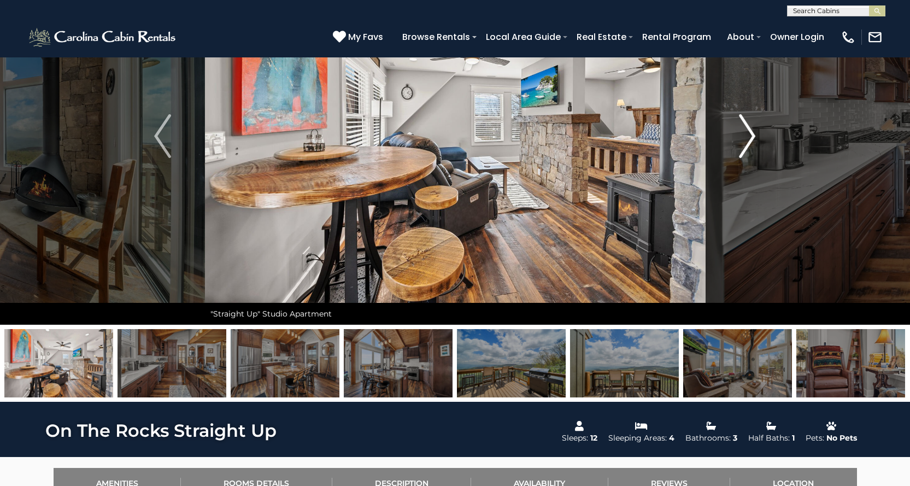
click at [747, 144] on img "Next" at bounding box center [747, 136] width 16 height 44
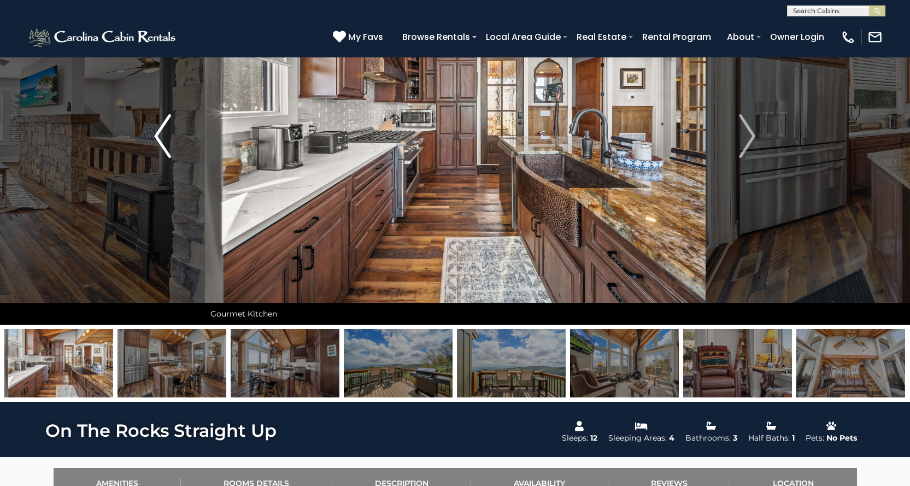
click at [160, 135] on img "Previous" at bounding box center [162, 136] width 16 height 44
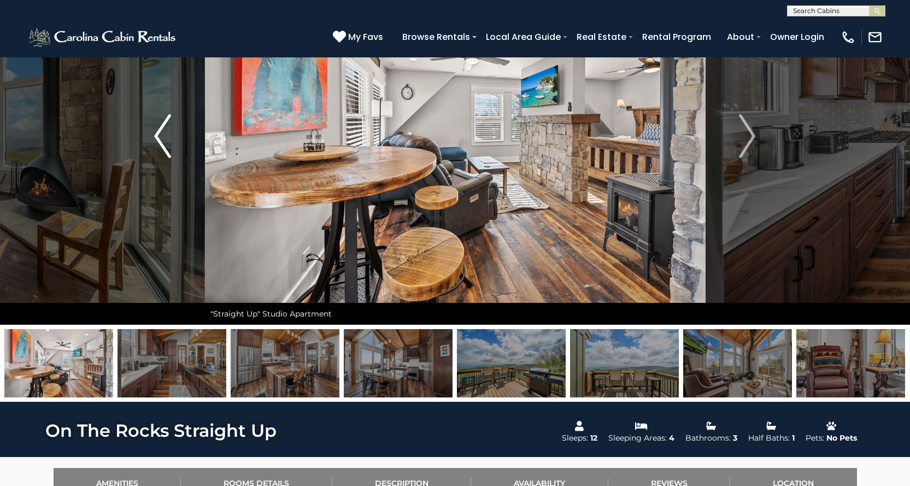
click at [160, 135] on img "Previous" at bounding box center [162, 136] width 16 height 44
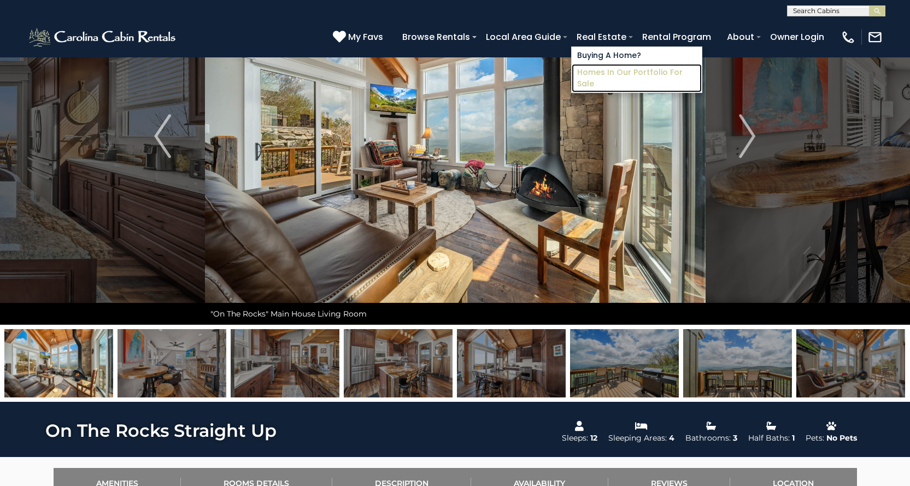
click at [600, 72] on link "Homes in Our Portfolio For Sale" at bounding box center [637, 78] width 130 height 28
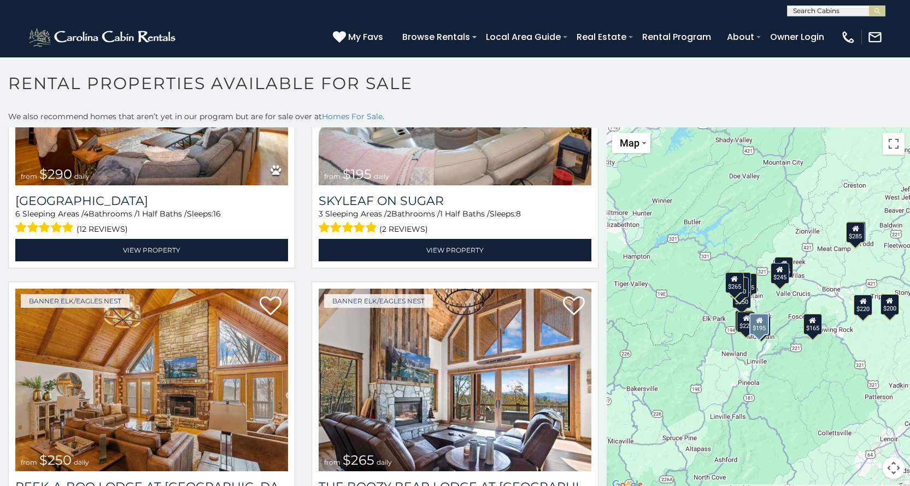
scroll to position [1816, 0]
